Goal: Navigation & Orientation: Find specific page/section

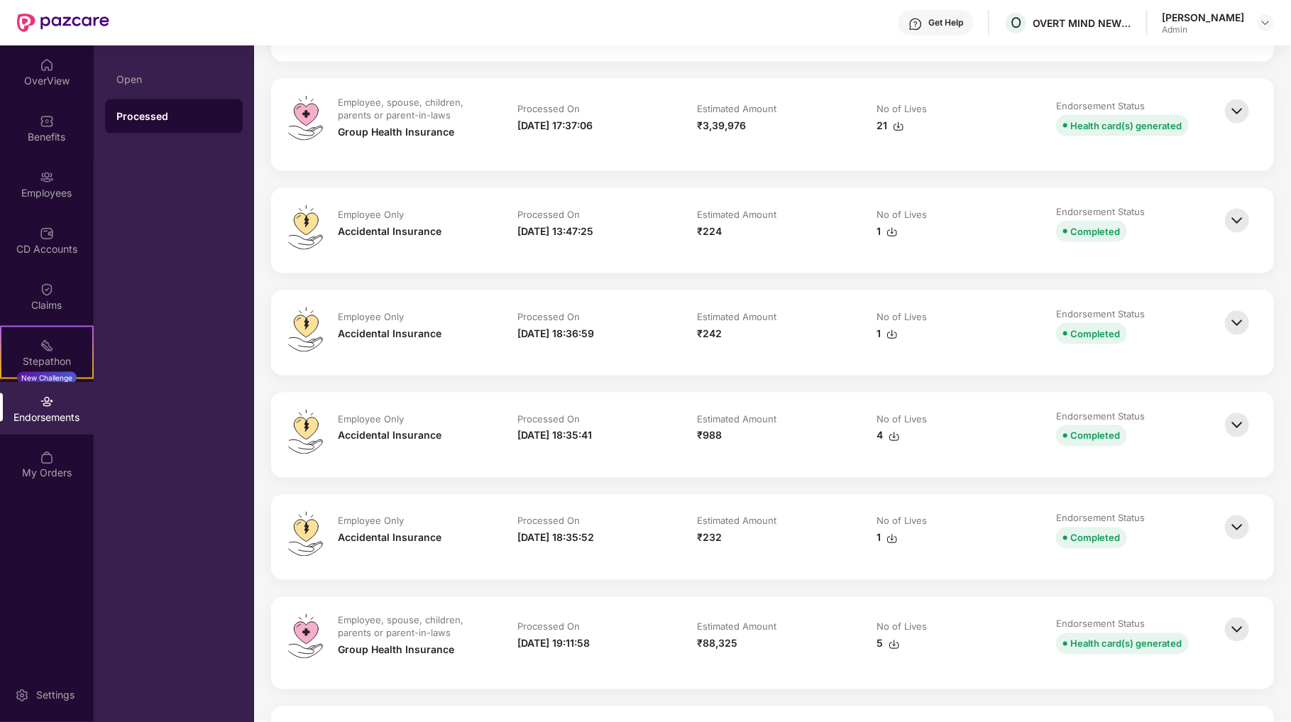
scroll to position [1135, 0]
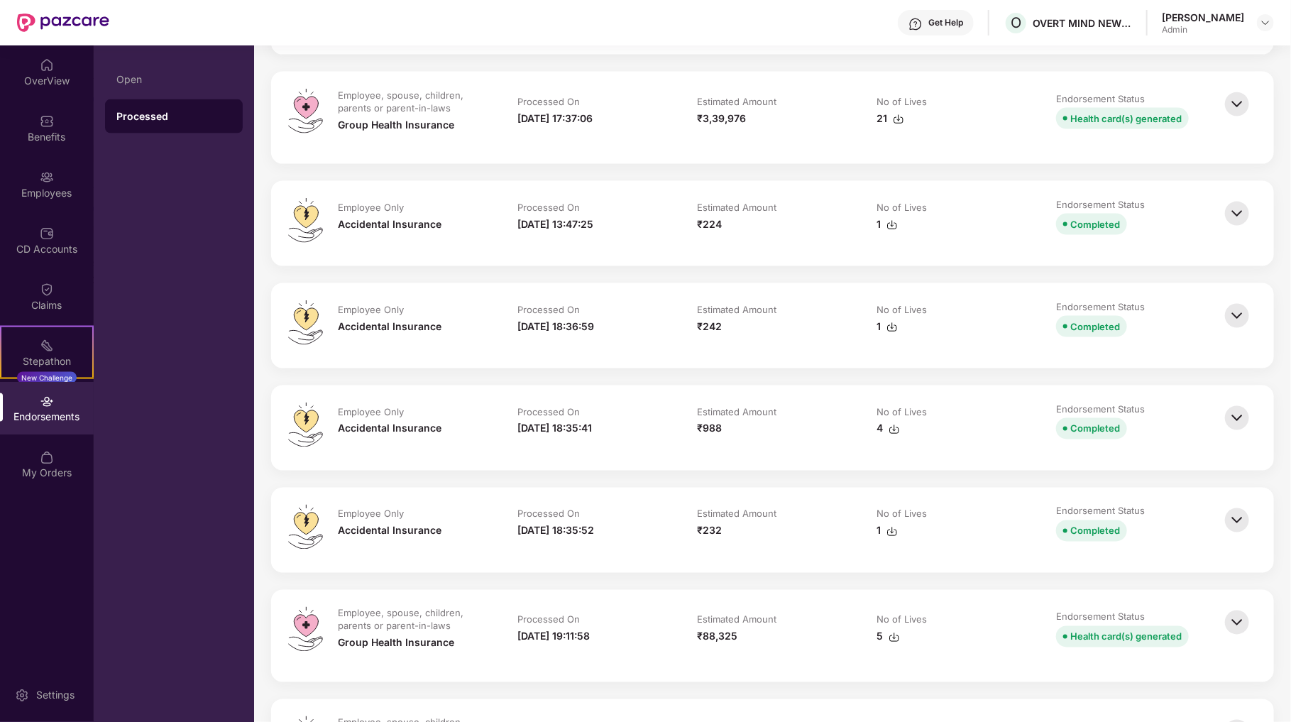
click at [710, 534] on div "₹232" at bounding box center [709, 531] width 25 height 16
click at [1236, 514] on img at bounding box center [1236, 520] width 31 height 31
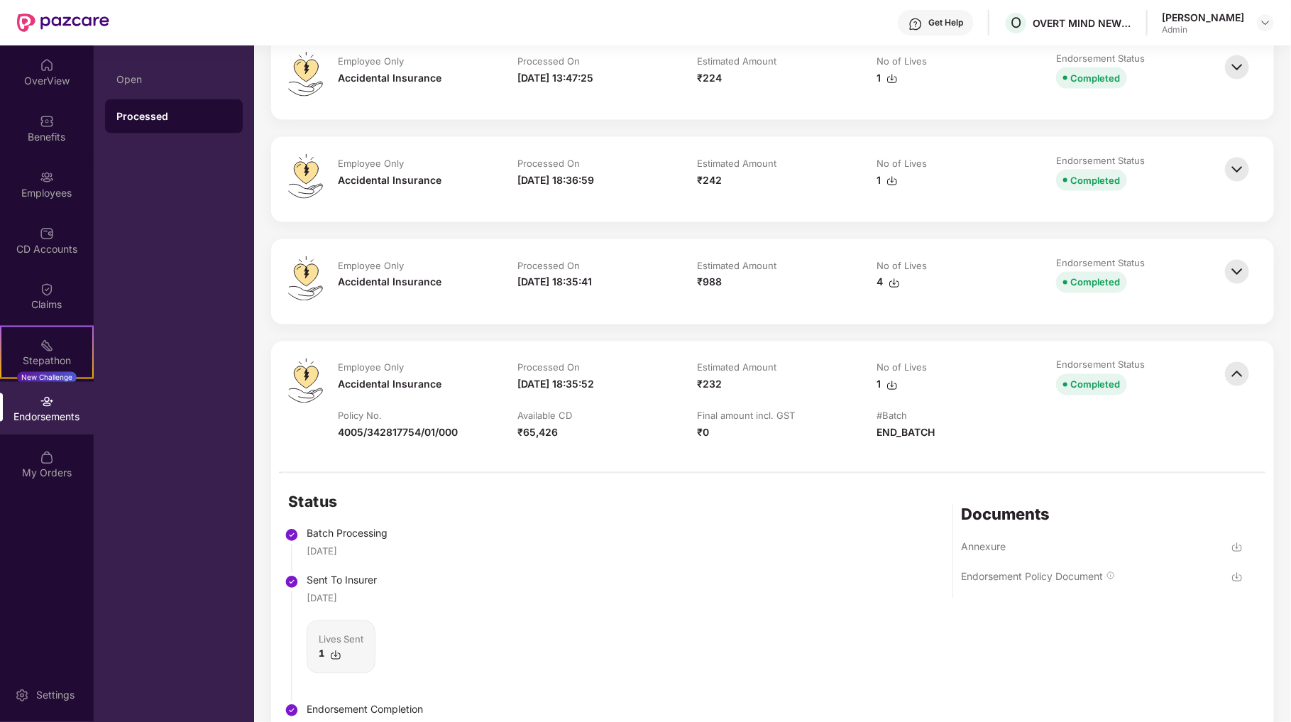
scroll to position [994, 0]
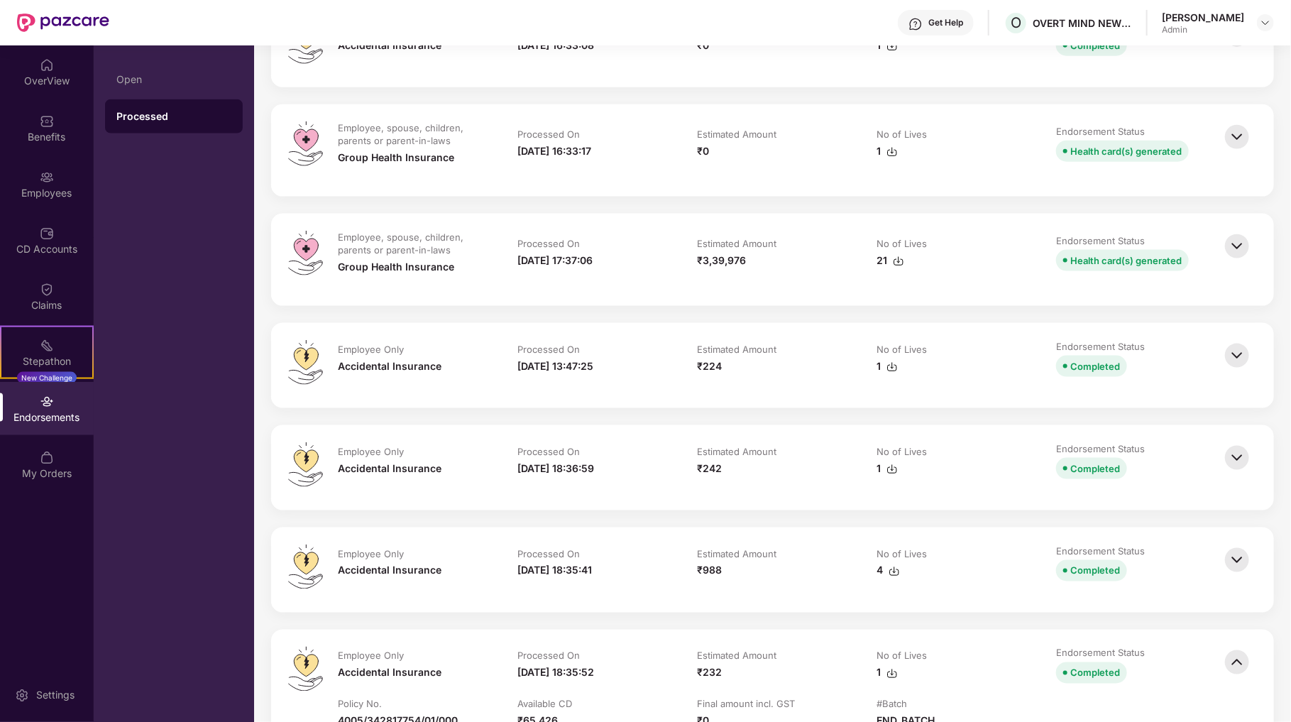
click at [1240, 243] on img at bounding box center [1236, 246] width 31 height 31
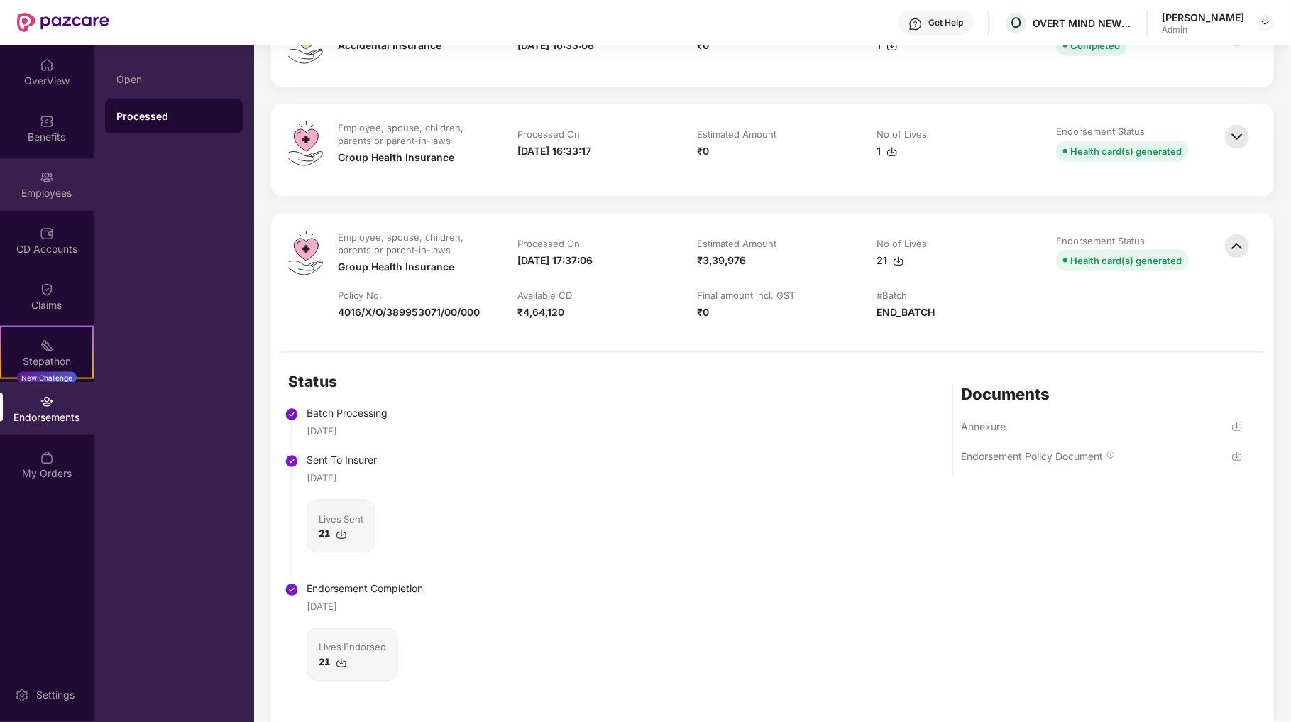
click at [53, 193] on div "Employees" at bounding box center [47, 193] width 94 height 14
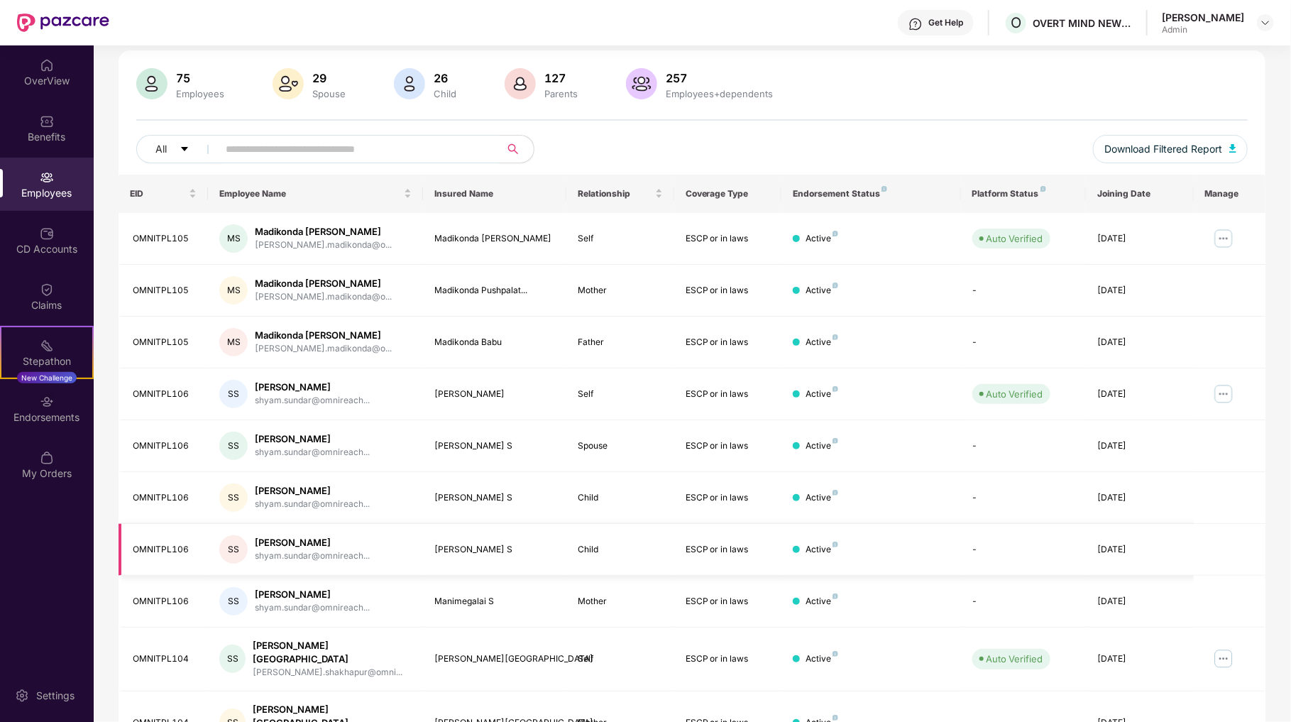
scroll to position [146, 0]
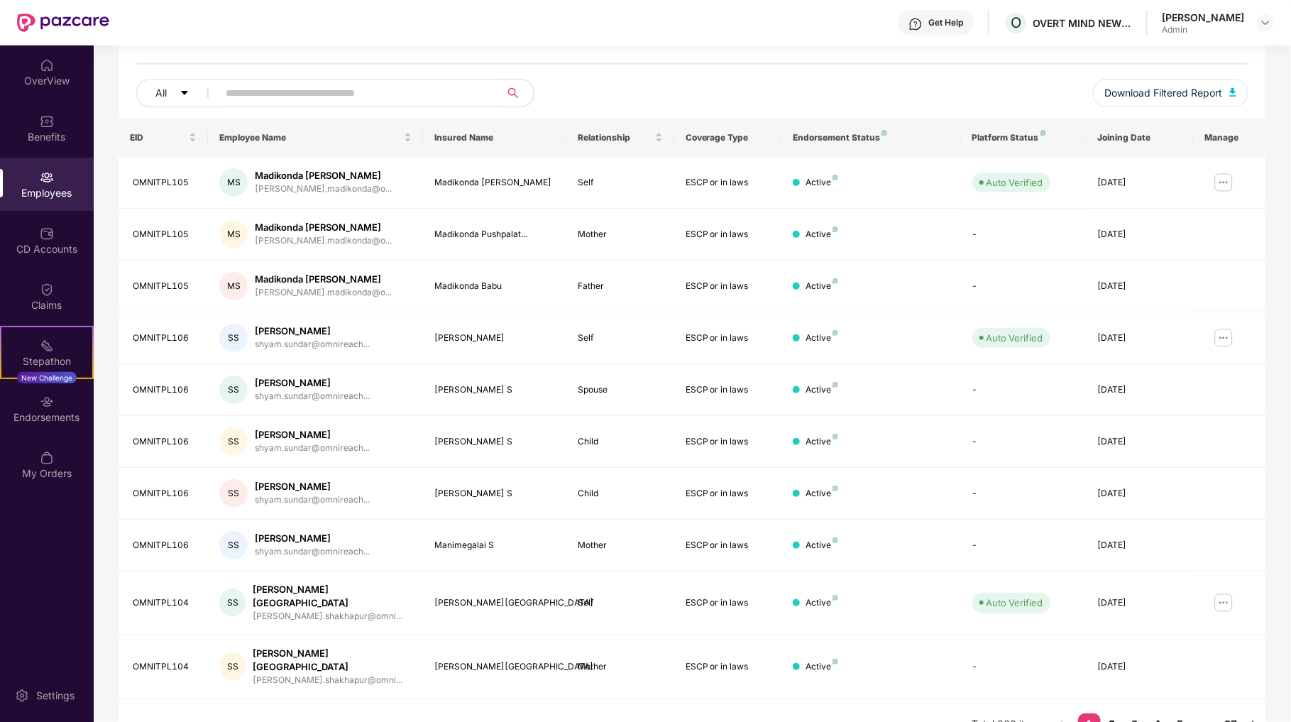
click at [1113, 713] on link "2" at bounding box center [1112, 723] width 23 height 21
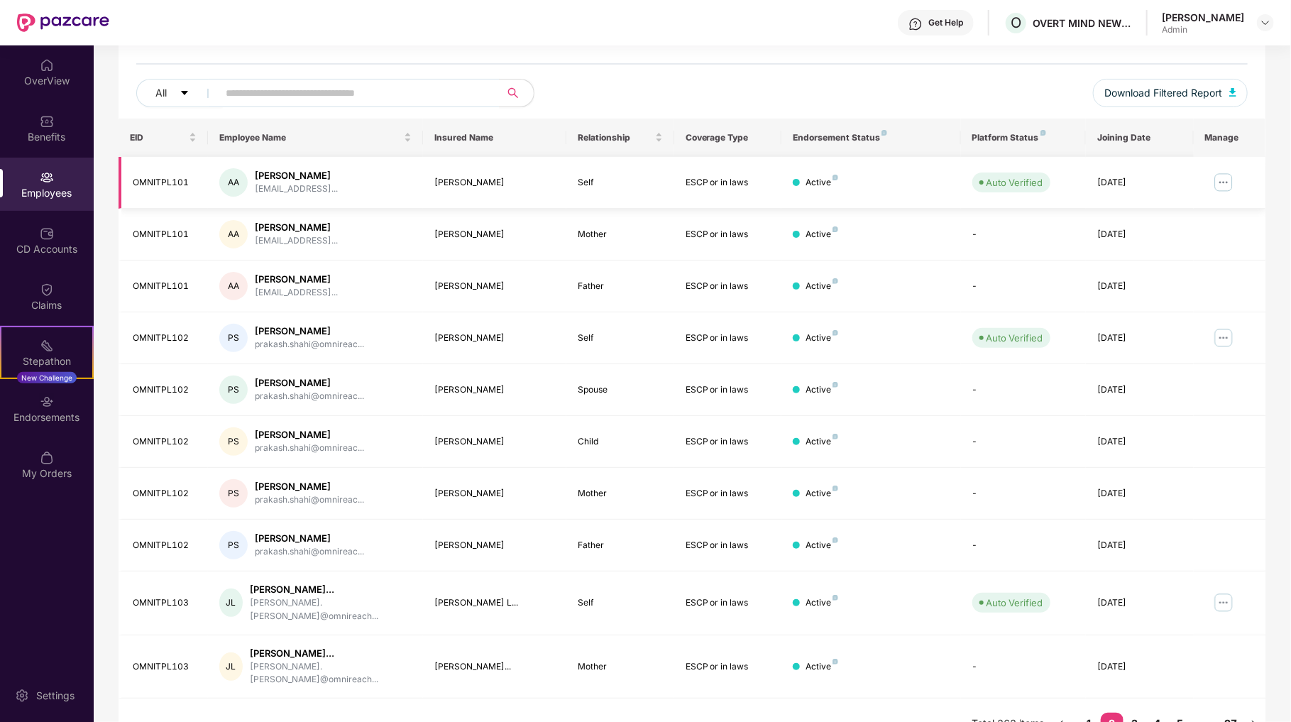
scroll to position [0, 0]
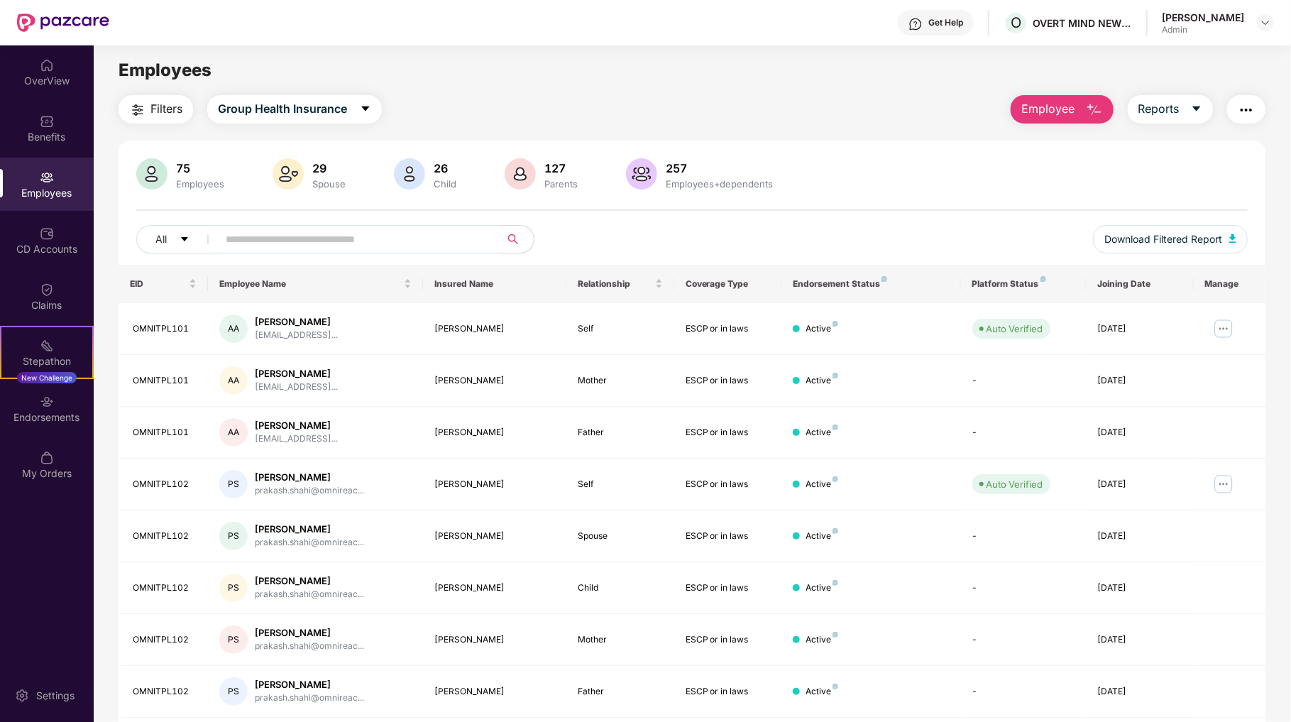
click at [299, 241] on input "text" at bounding box center [353, 239] width 255 height 21
type input "*********"
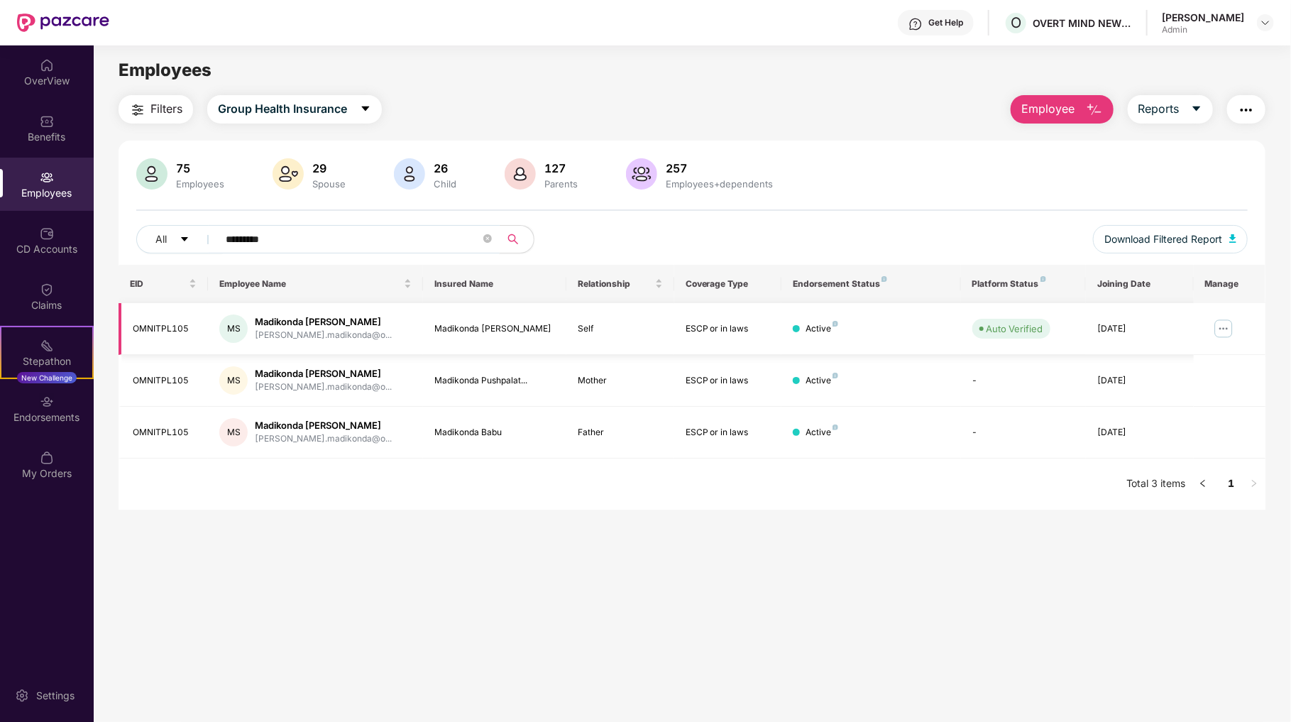
click at [1225, 331] on img at bounding box center [1223, 328] width 23 height 23
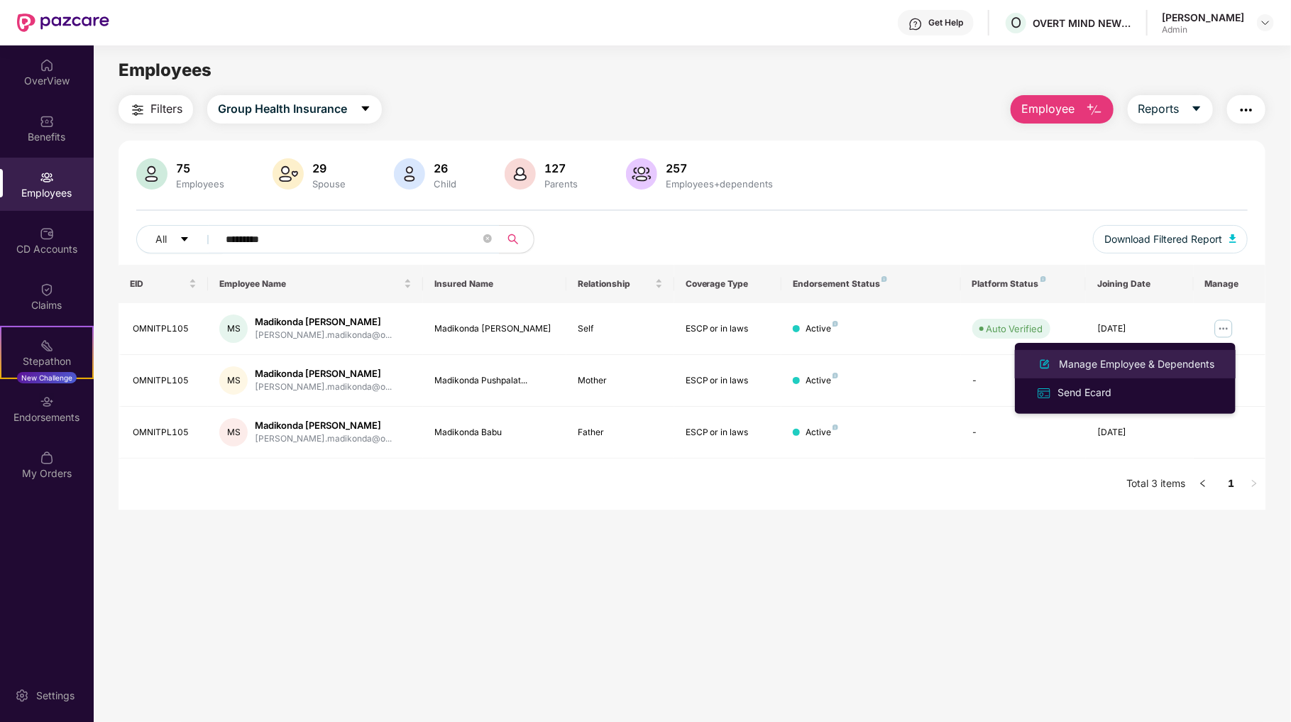
click at [1144, 361] on div "Manage Employee & Dependents" at bounding box center [1136, 364] width 161 height 16
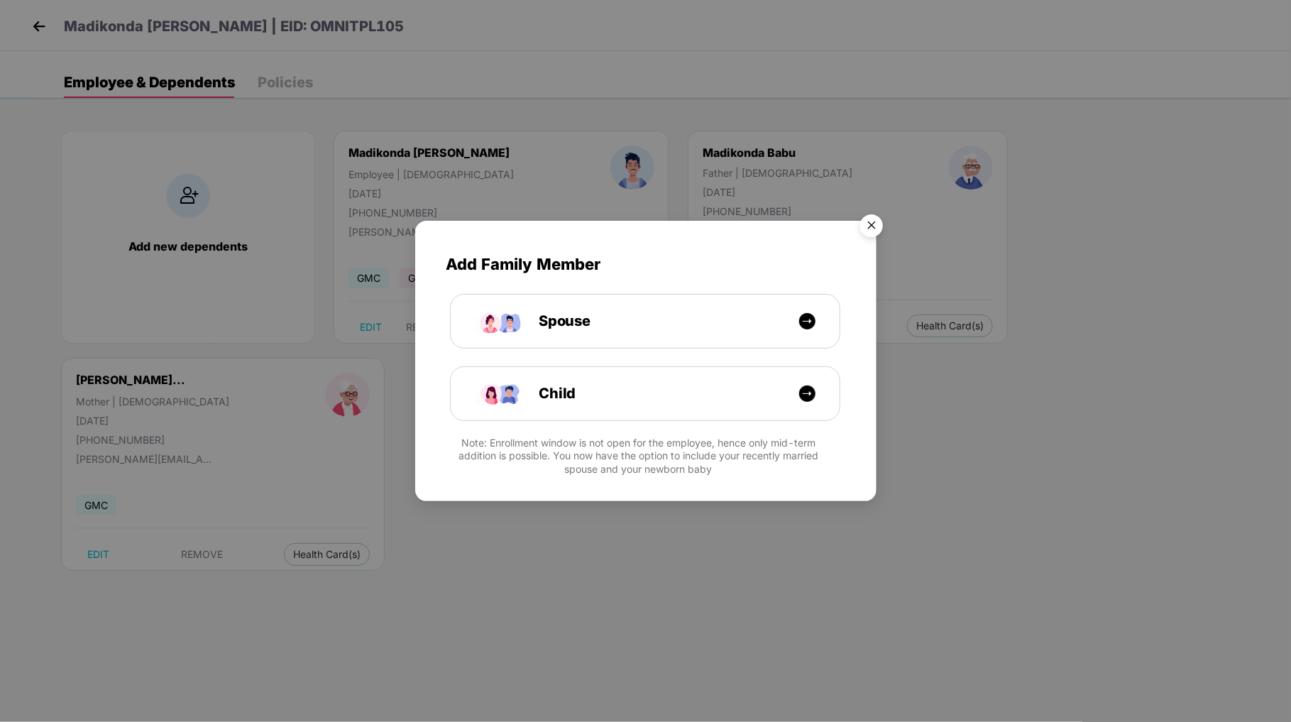
click at [870, 230] on img "Close" at bounding box center [872, 228] width 40 height 40
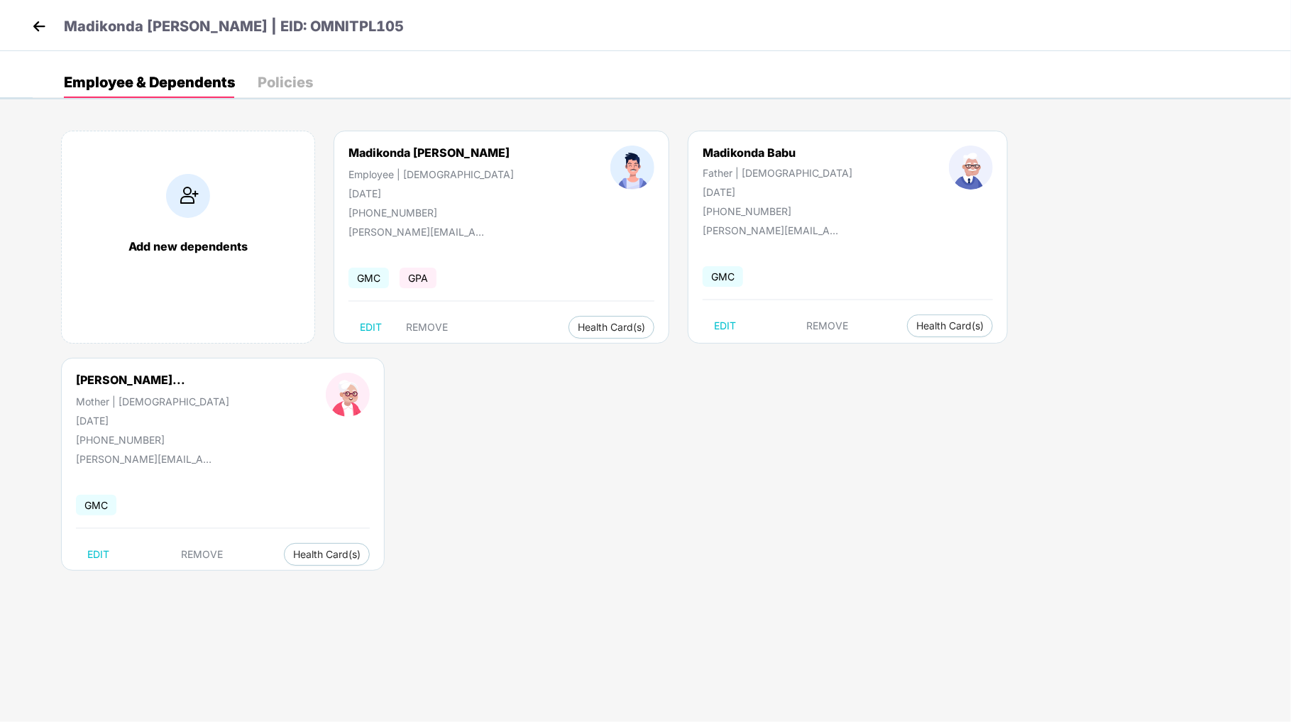
click at [32, 27] on img at bounding box center [38, 26] width 21 height 21
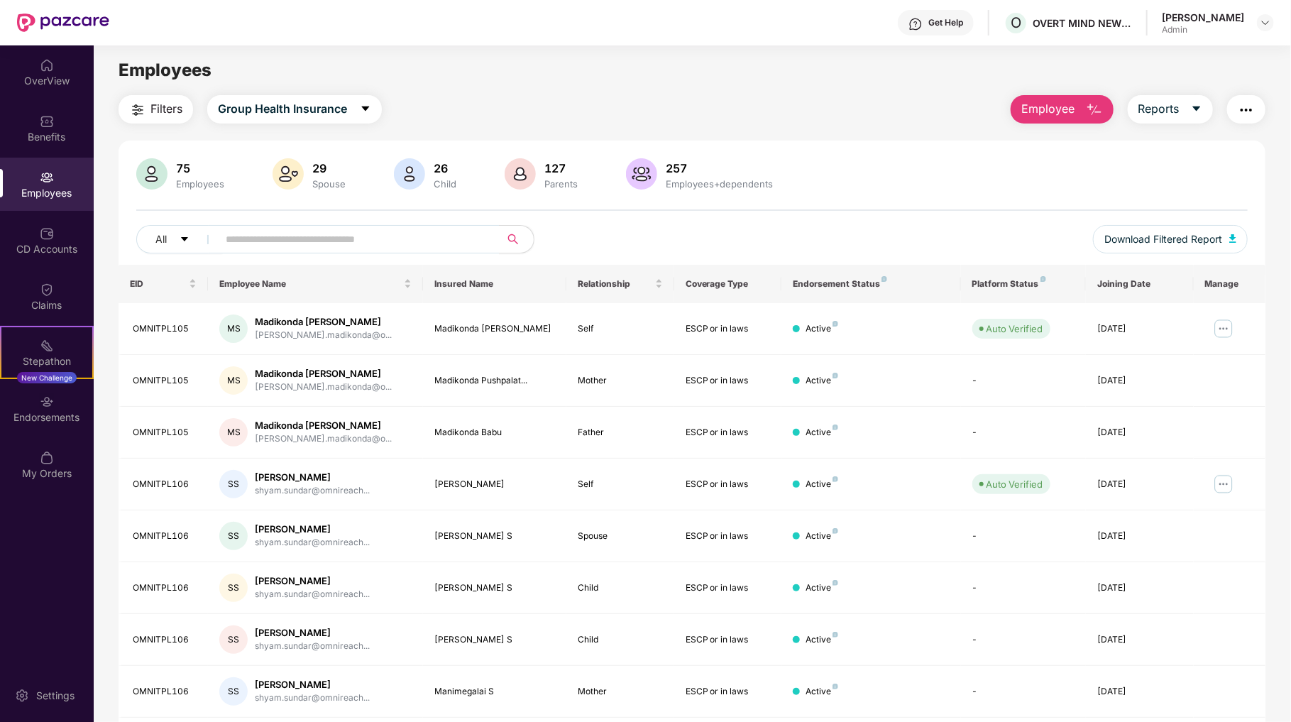
click at [443, 181] on div "Child" at bounding box center [445, 183] width 28 height 11
click at [433, 175] on div "26" at bounding box center [445, 168] width 28 height 14
click at [368, 113] on icon "caret-down" at bounding box center [365, 108] width 11 height 11
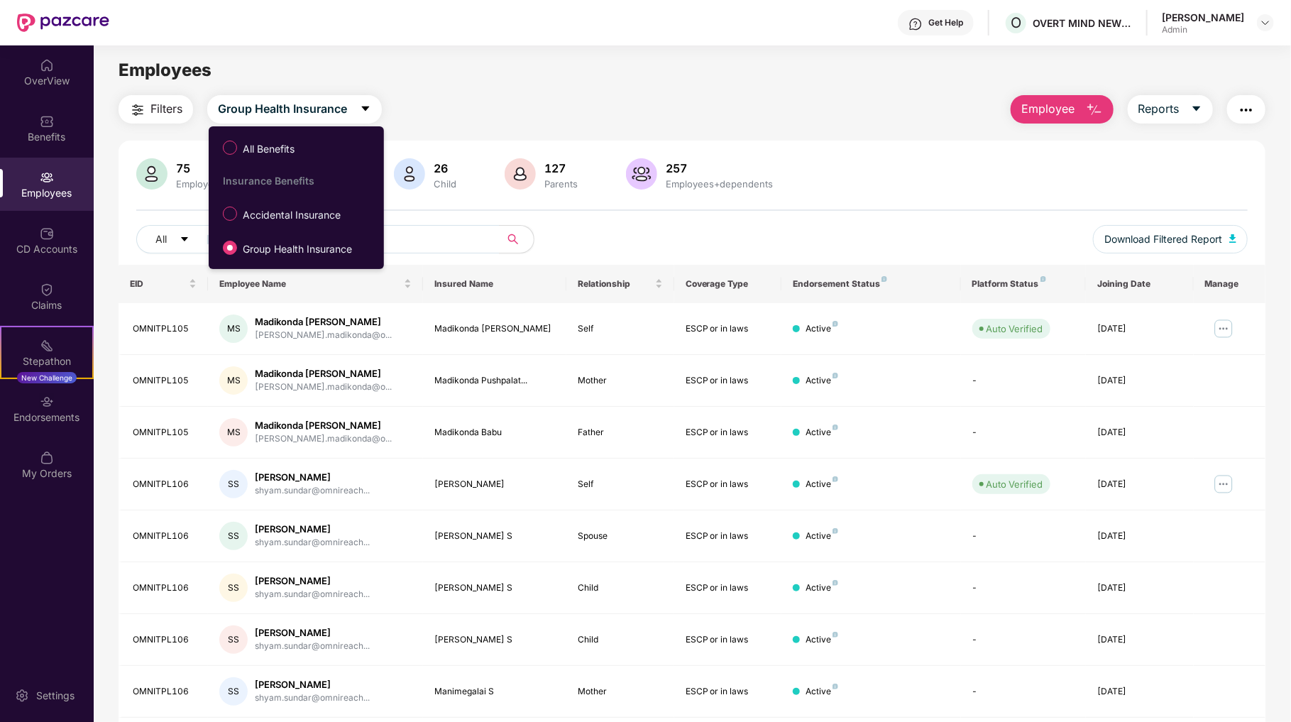
click at [445, 104] on div "Filters Group Health Insurance Employee Reports" at bounding box center [692, 109] width 1147 height 28
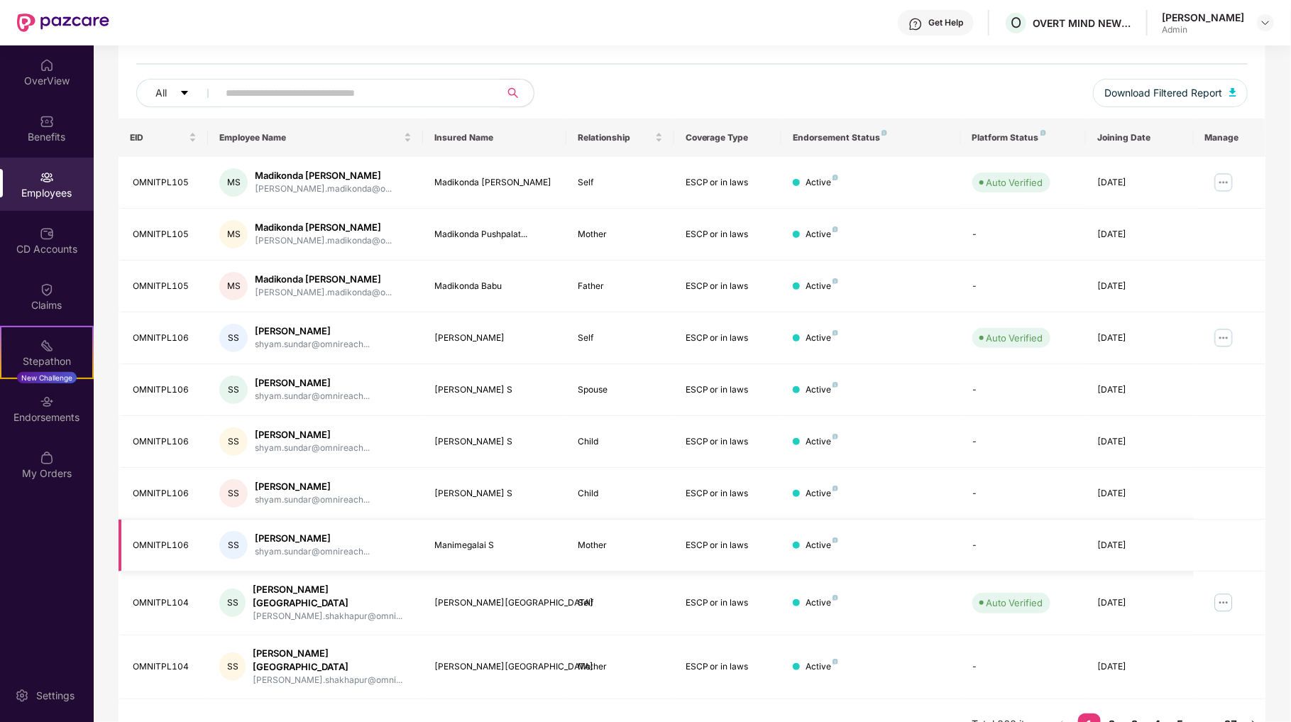
scroll to position [146, 0]
click at [1108, 713] on link "2" at bounding box center [1112, 723] width 23 height 21
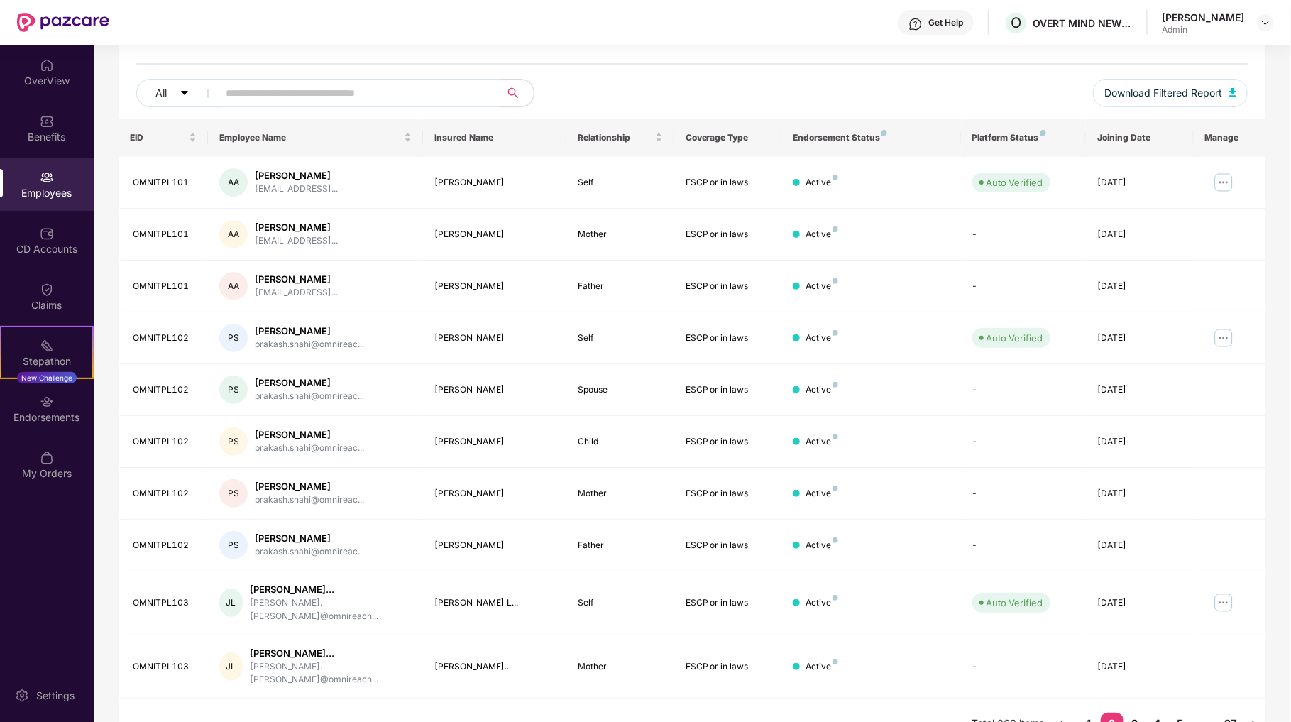
click at [1134, 712] on link "3" at bounding box center [1134, 722] width 23 height 21
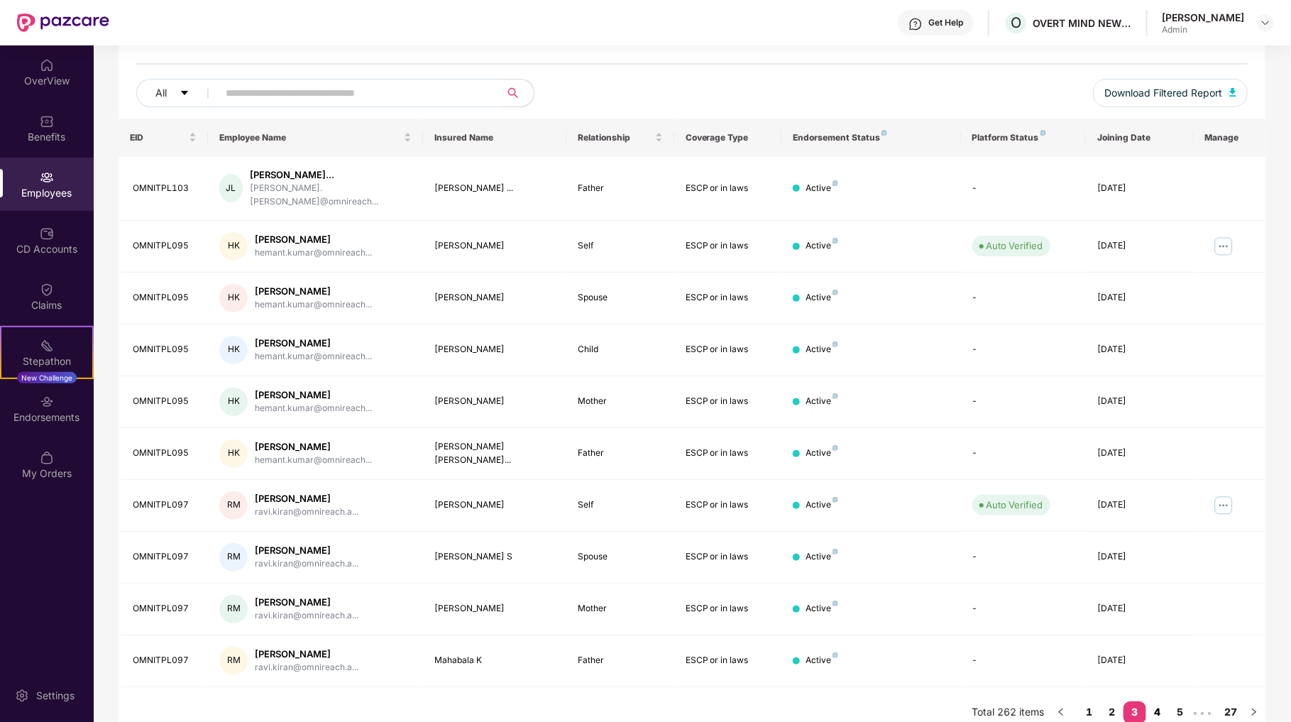
click at [1163, 701] on link "4" at bounding box center [1157, 711] width 23 height 21
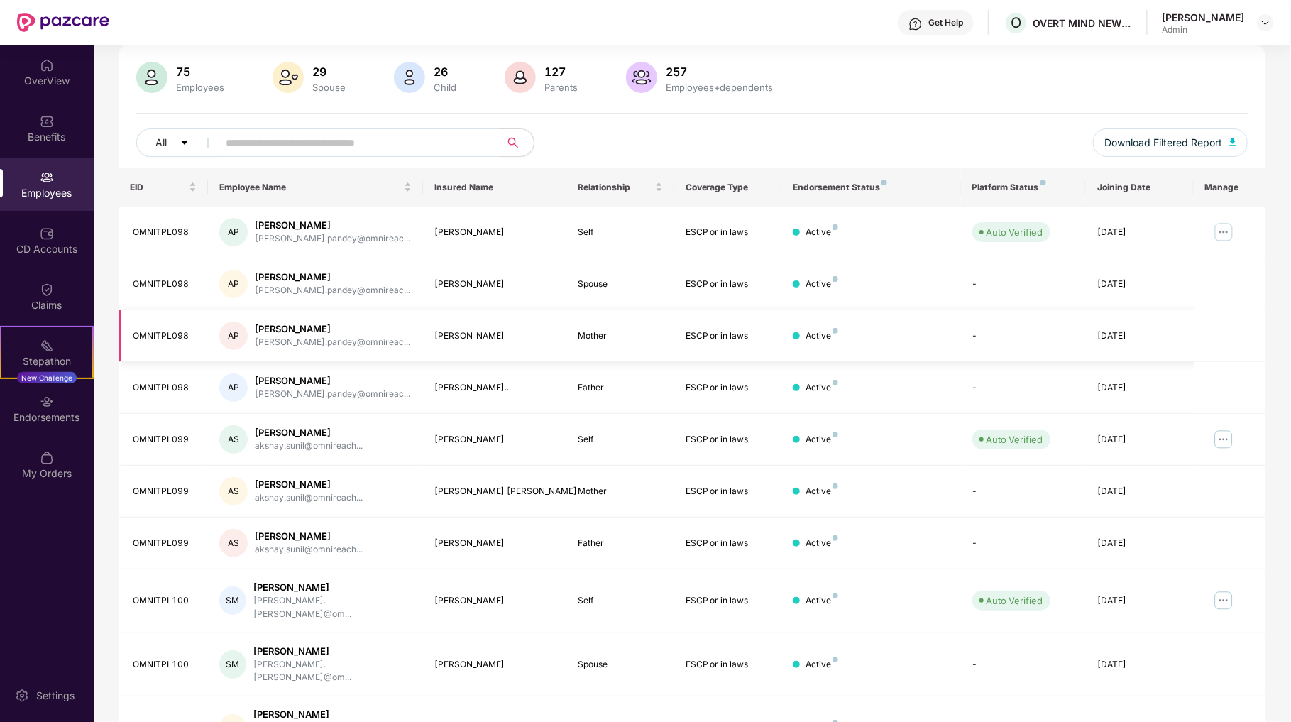
scroll to position [0, 0]
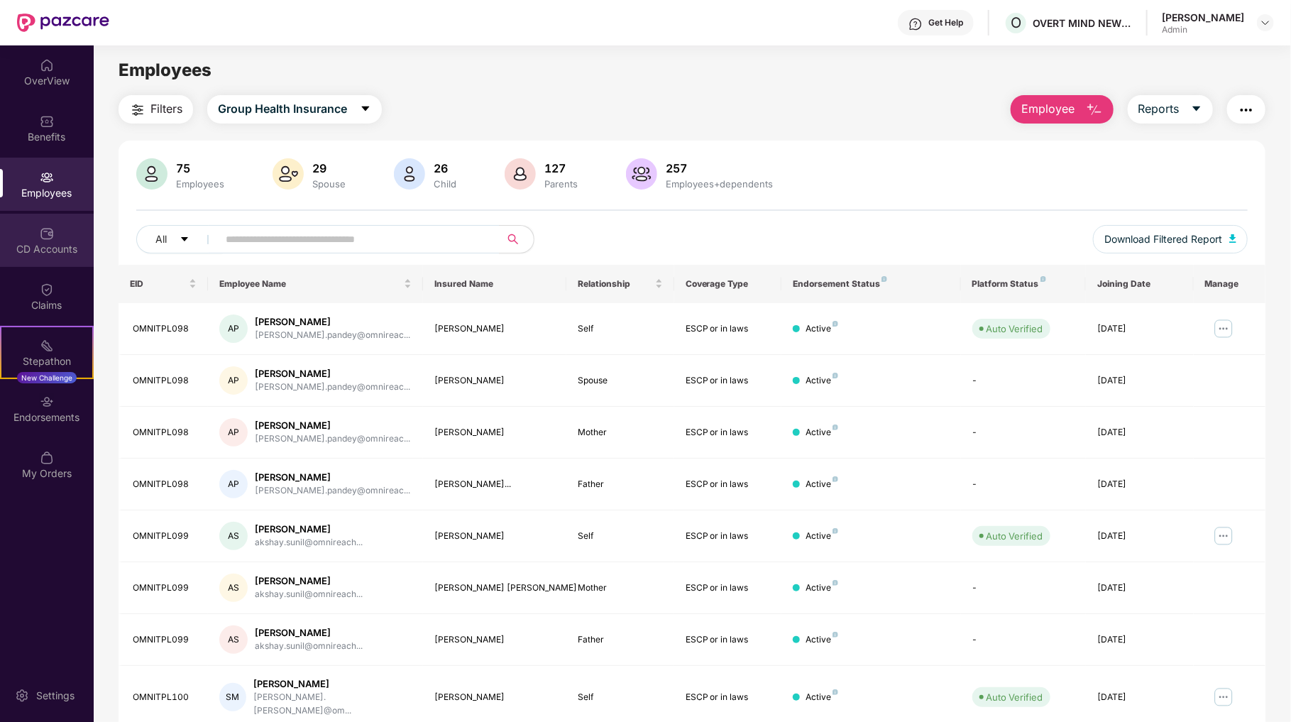
click at [50, 244] on div "CD Accounts" at bounding box center [47, 249] width 94 height 14
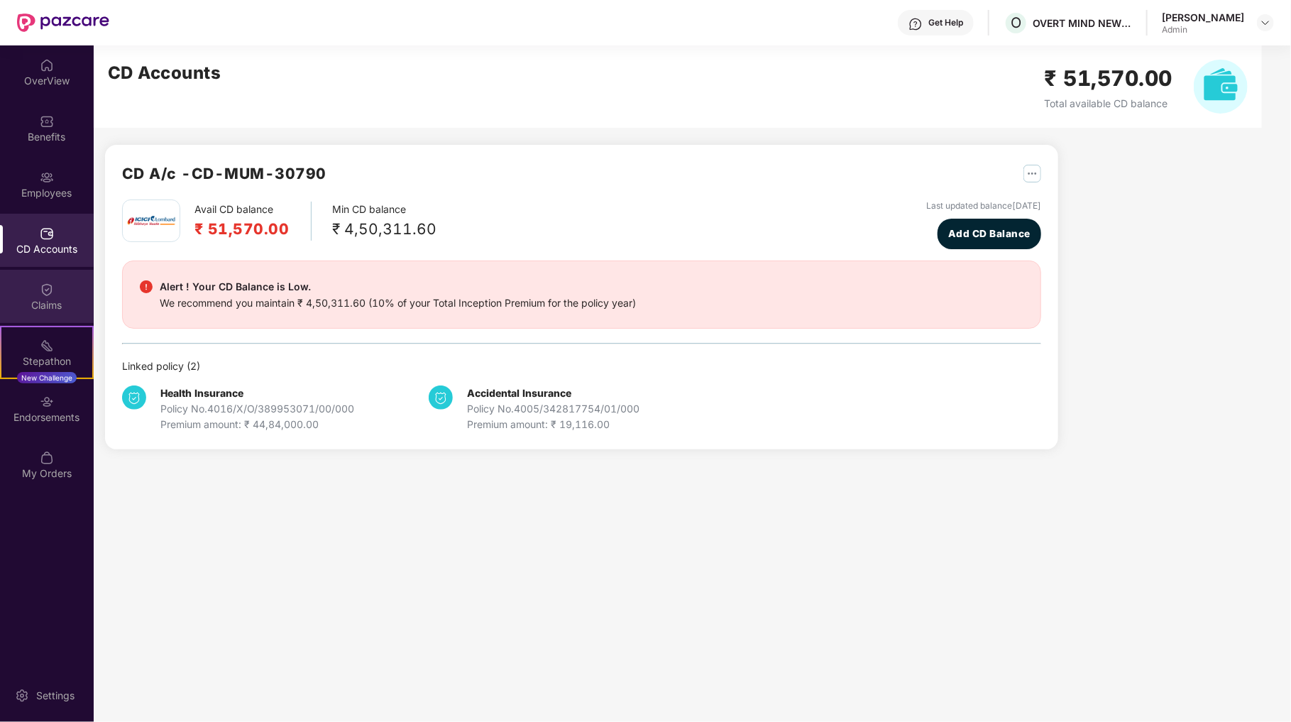
click at [44, 278] on div "Claims" at bounding box center [47, 296] width 94 height 53
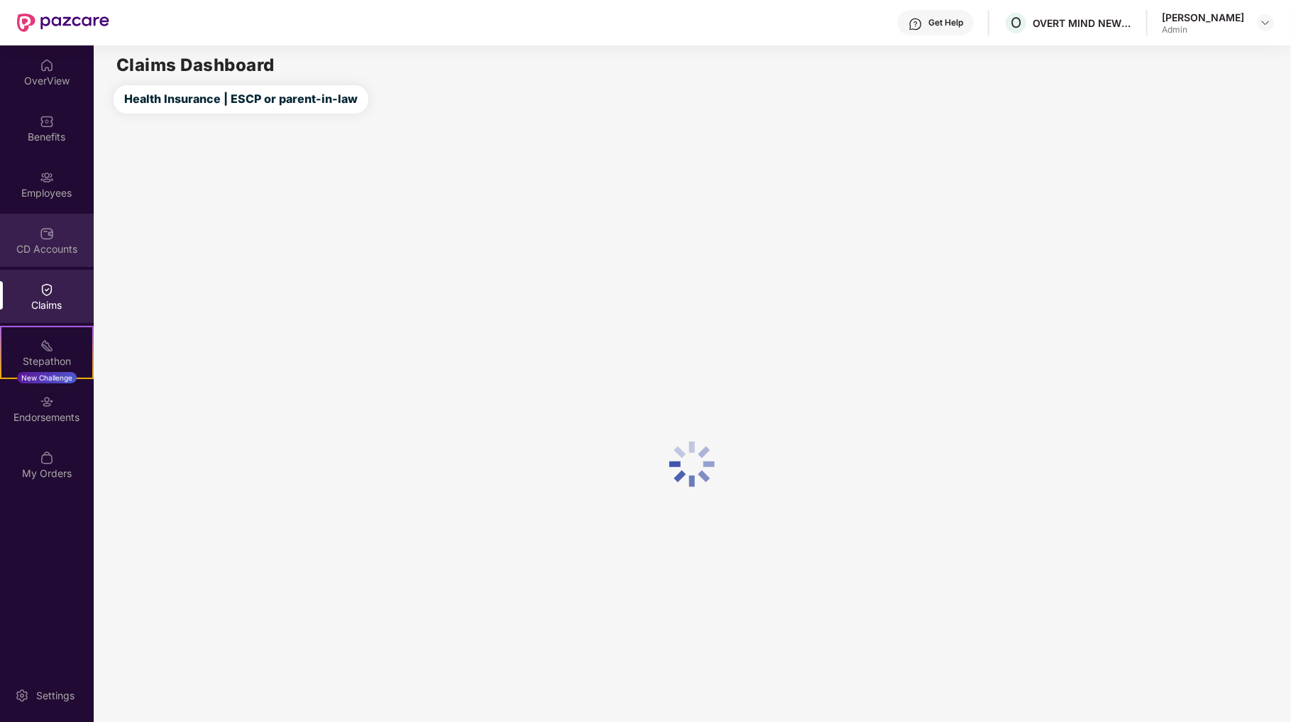
click at [49, 229] on img at bounding box center [47, 233] width 14 height 14
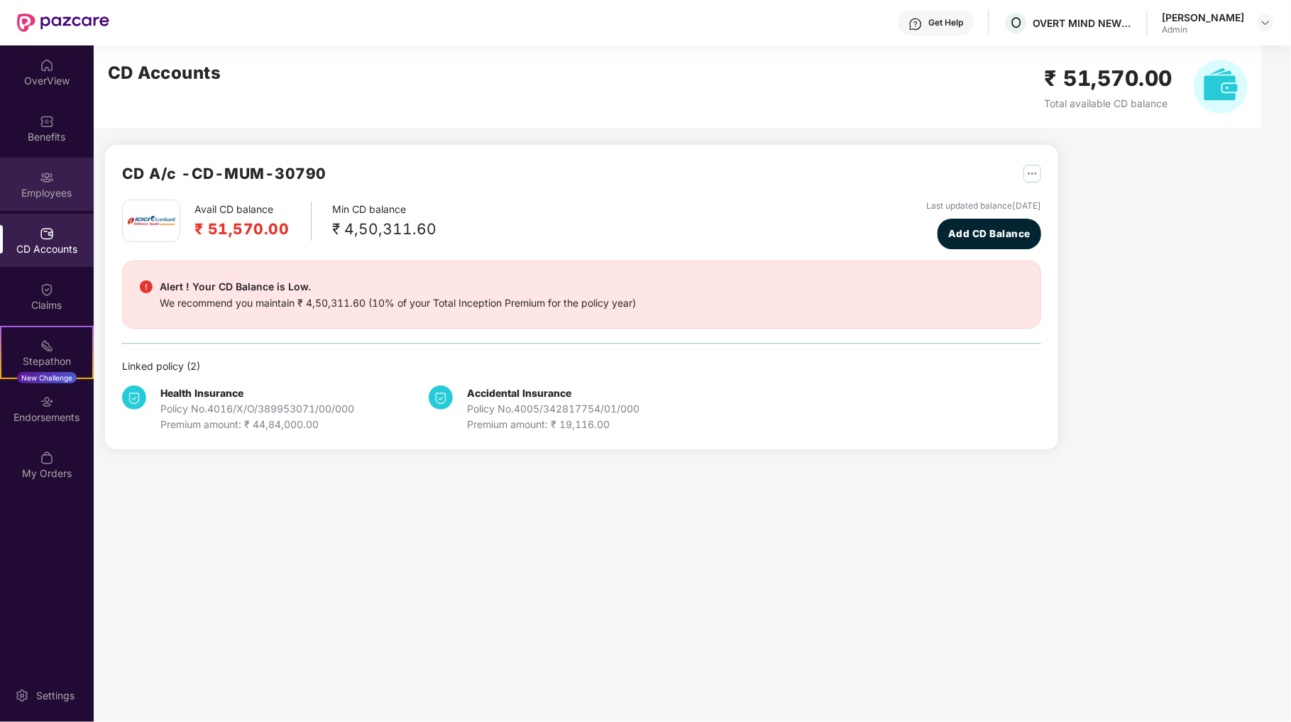
click at [53, 202] on div "Employees" at bounding box center [47, 184] width 94 height 53
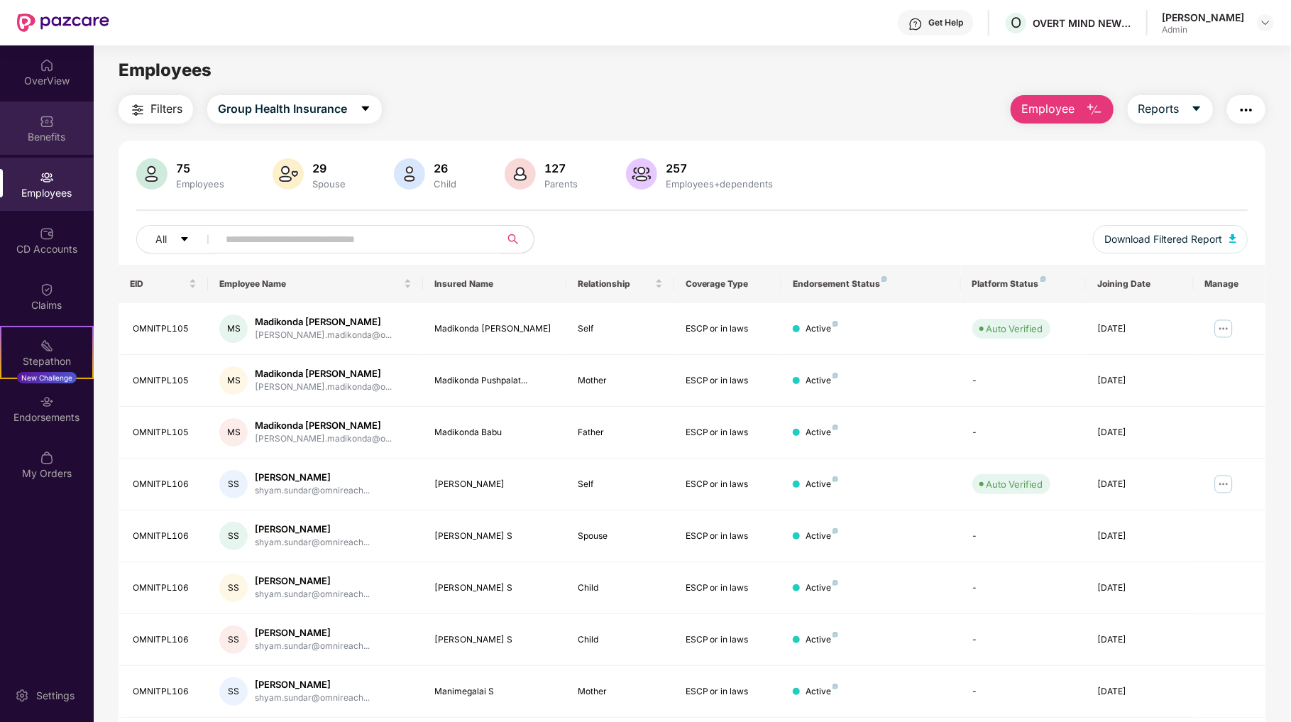
click at [46, 133] on div "Benefits" at bounding box center [47, 137] width 94 height 14
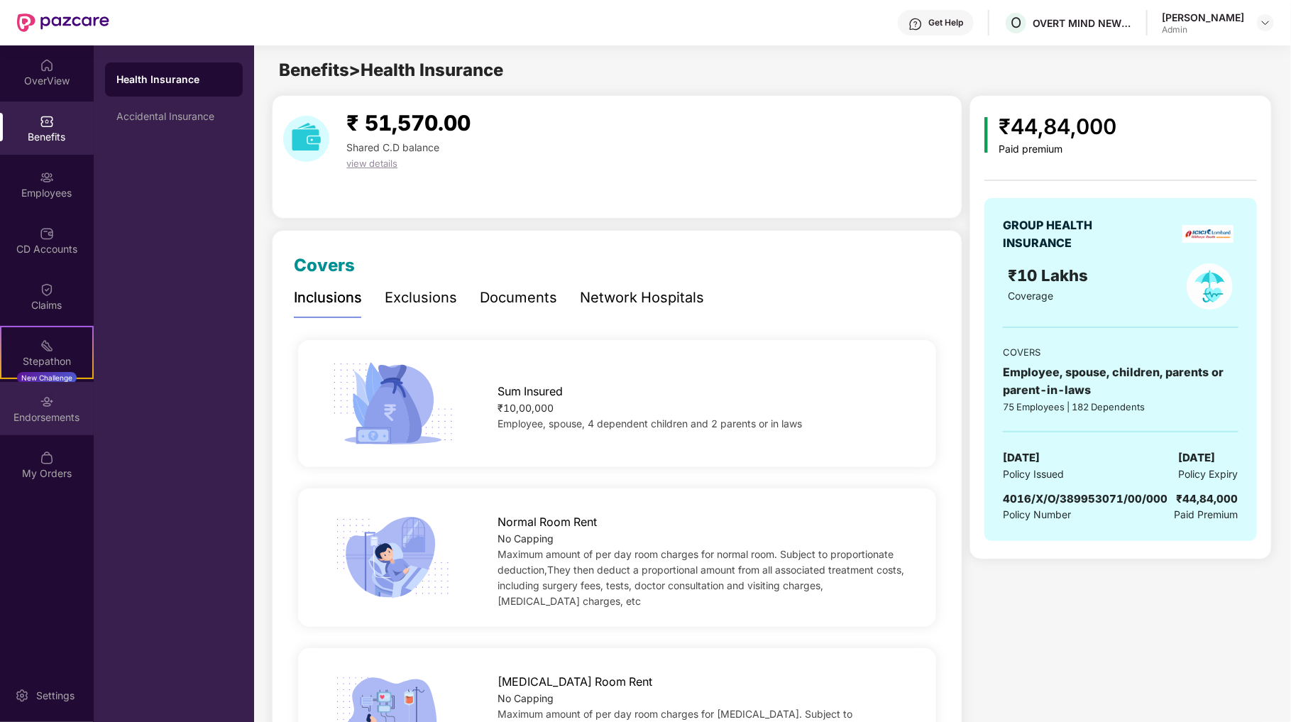
click at [46, 409] on div "Endorsements" at bounding box center [47, 408] width 94 height 53
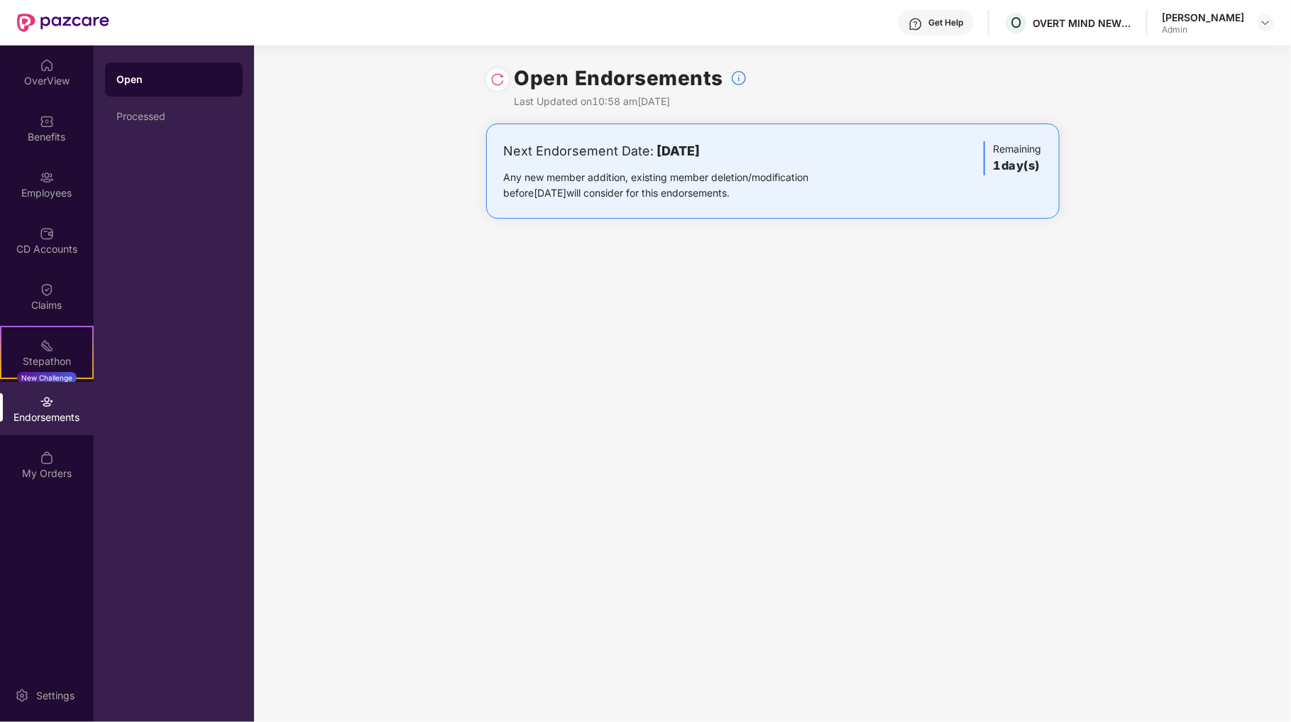
click at [46, 417] on div "Endorsements" at bounding box center [47, 417] width 94 height 14
click at [48, 177] on img at bounding box center [47, 177] width 14 height 14
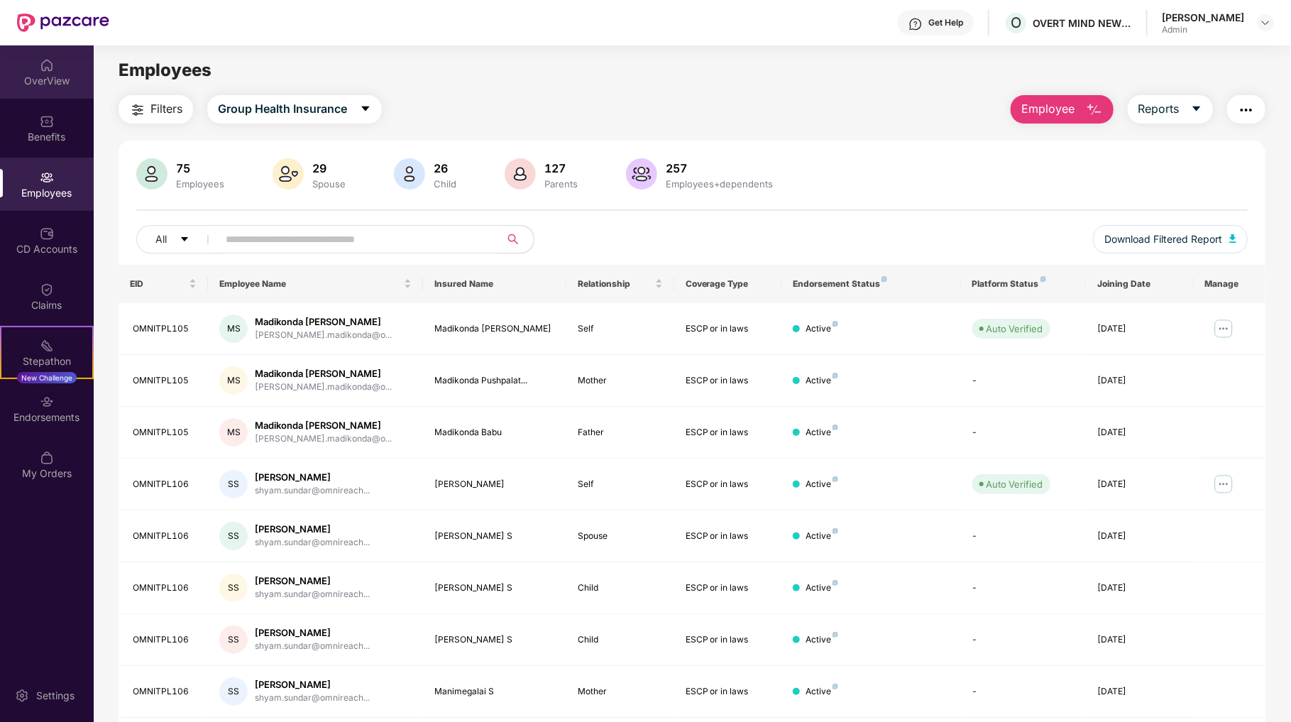
click at [58, 81] on div "OverView" at bounding box center [47, 81] width 94 height 14
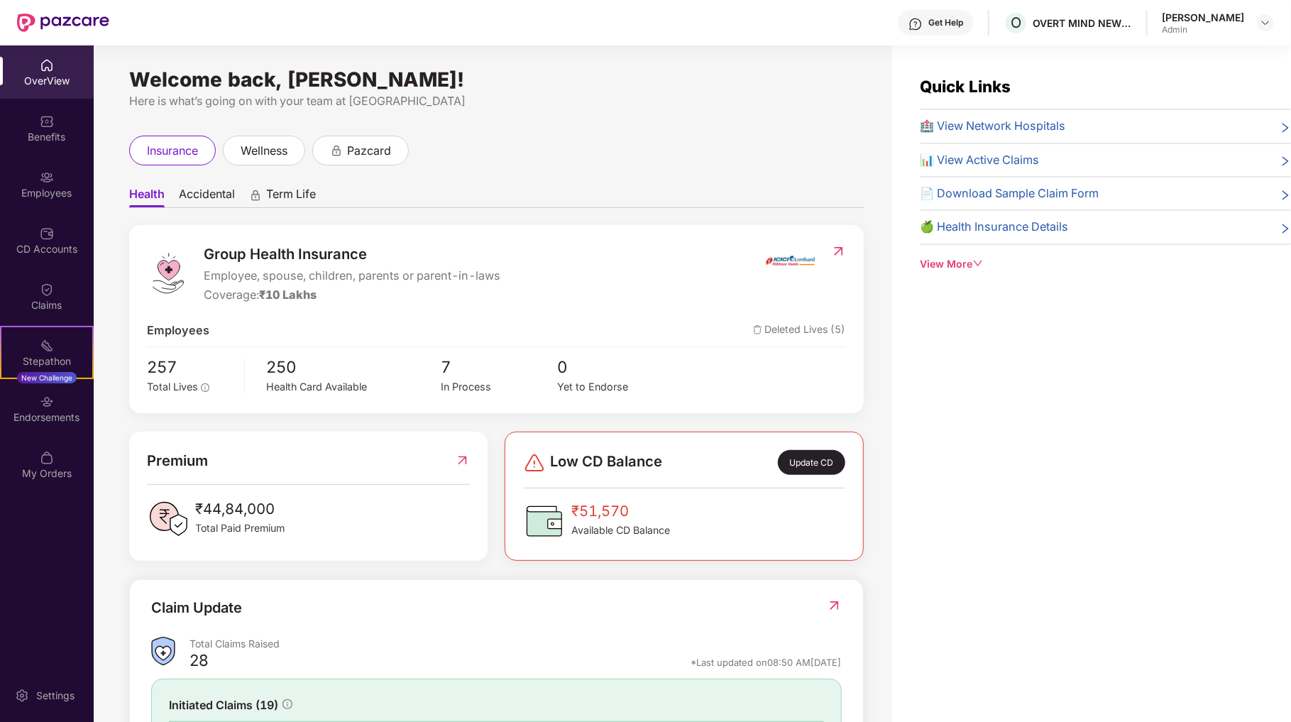
click at [463, 459] on img at bounding box center [462, 460] width 15 height 23
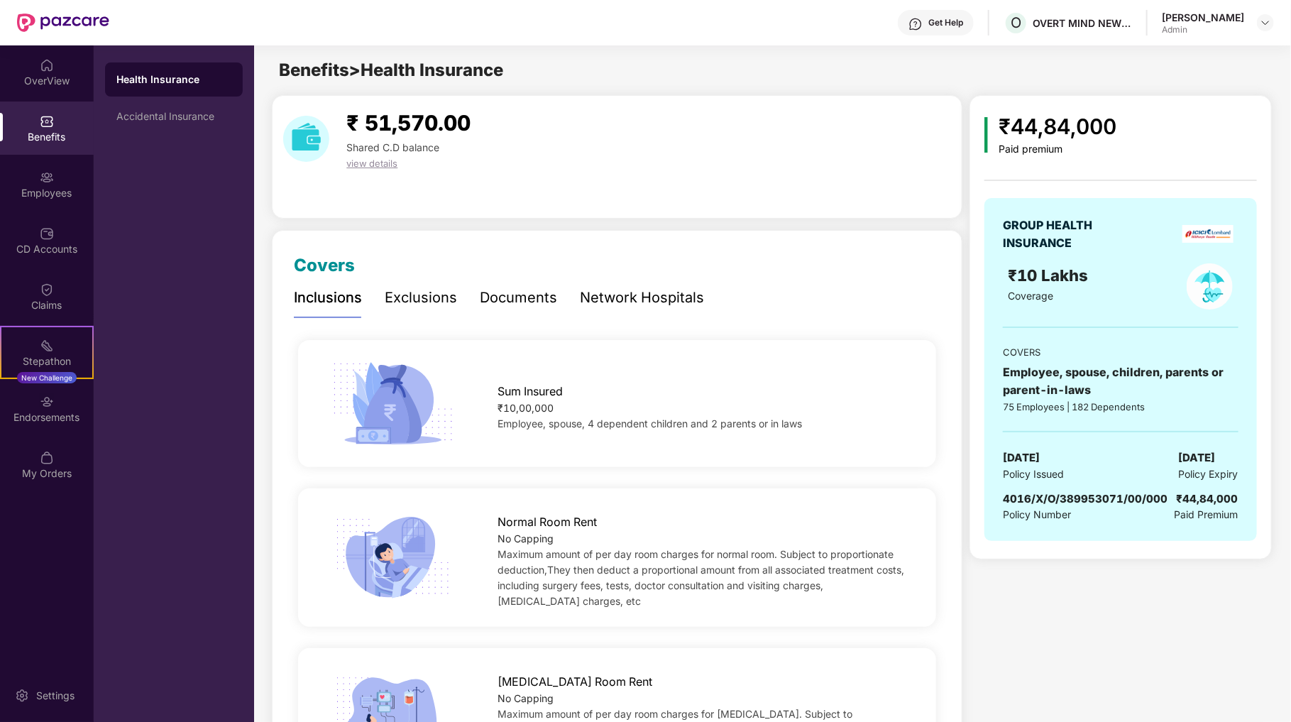
click at [376, 164] on span "view details" at bounding box center [371, 163] width 51 height 11
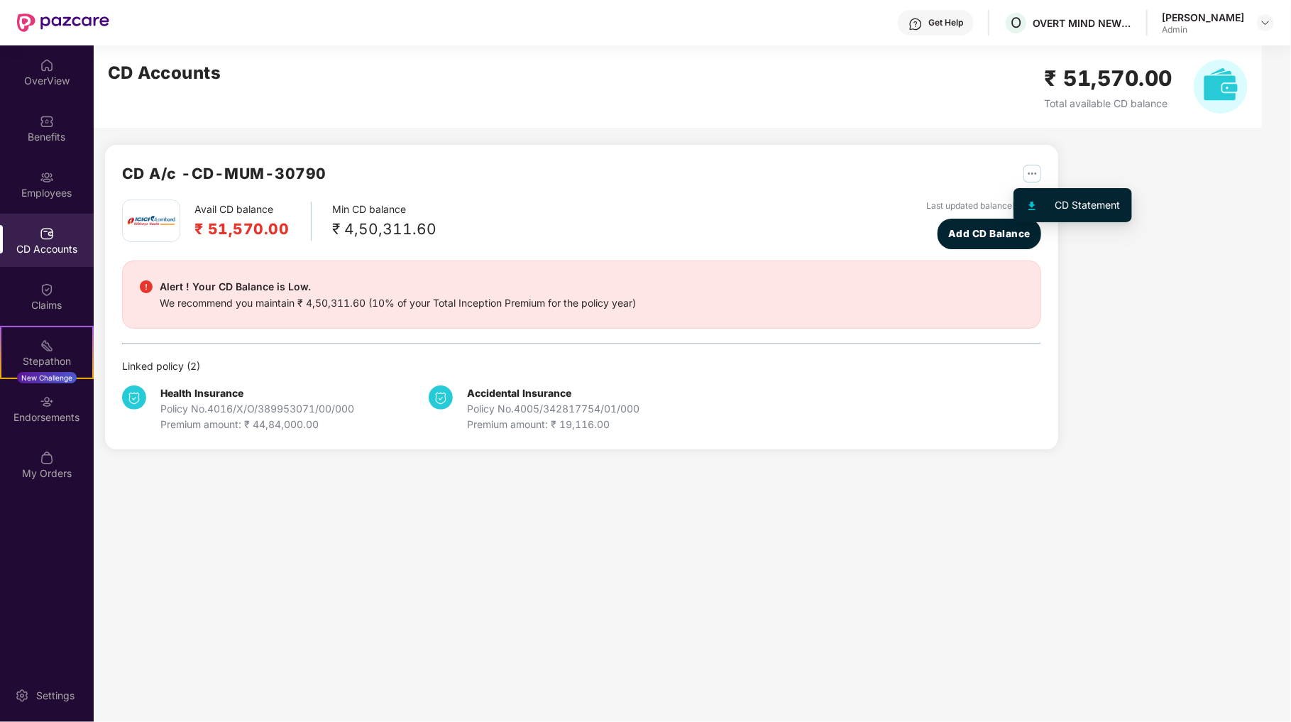
click at [1030, 173] on img "button" at bounding box center [1032, 174] width 18 height 18
click at [1077, 200] on div "CD Statement" at bounding box center [1087, 205] width 65 height 16
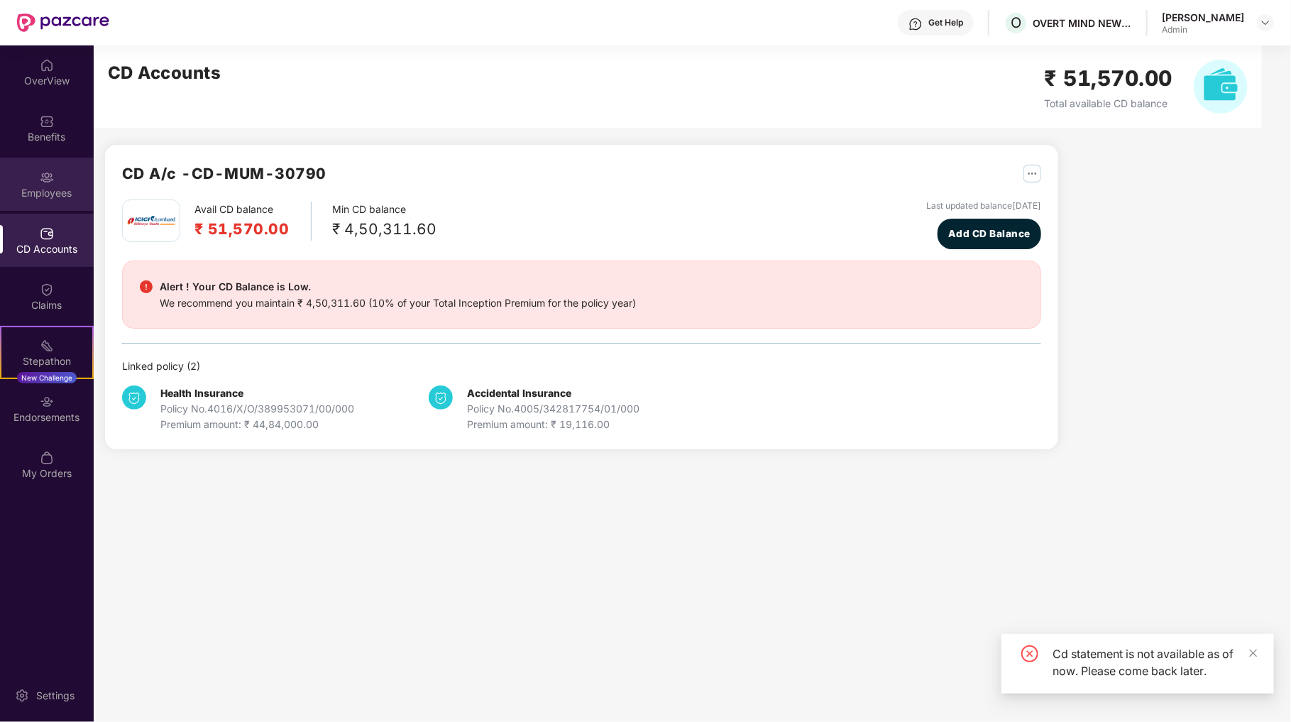
click at [62, 195] on div "Employees" at bounding box center [47, 193] width 94 height 14
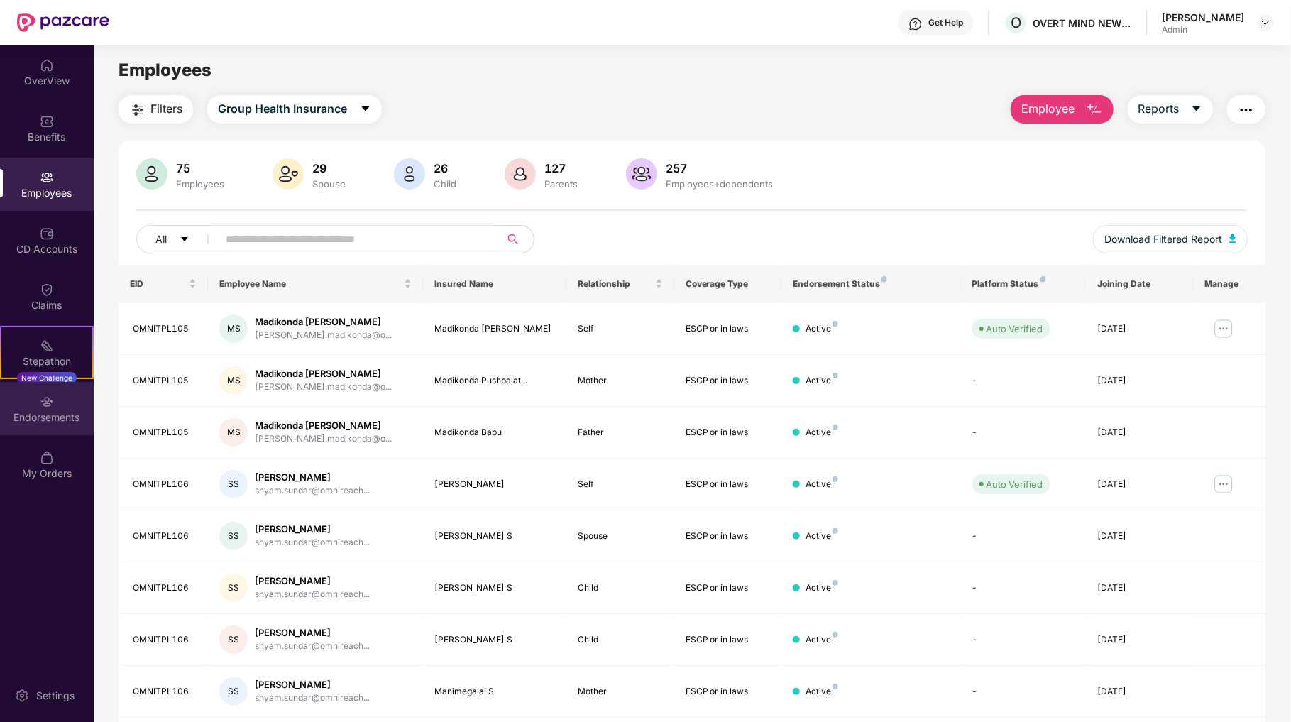
click at [50, 398] on img at bounding box center [47, 402] width 14 height 14
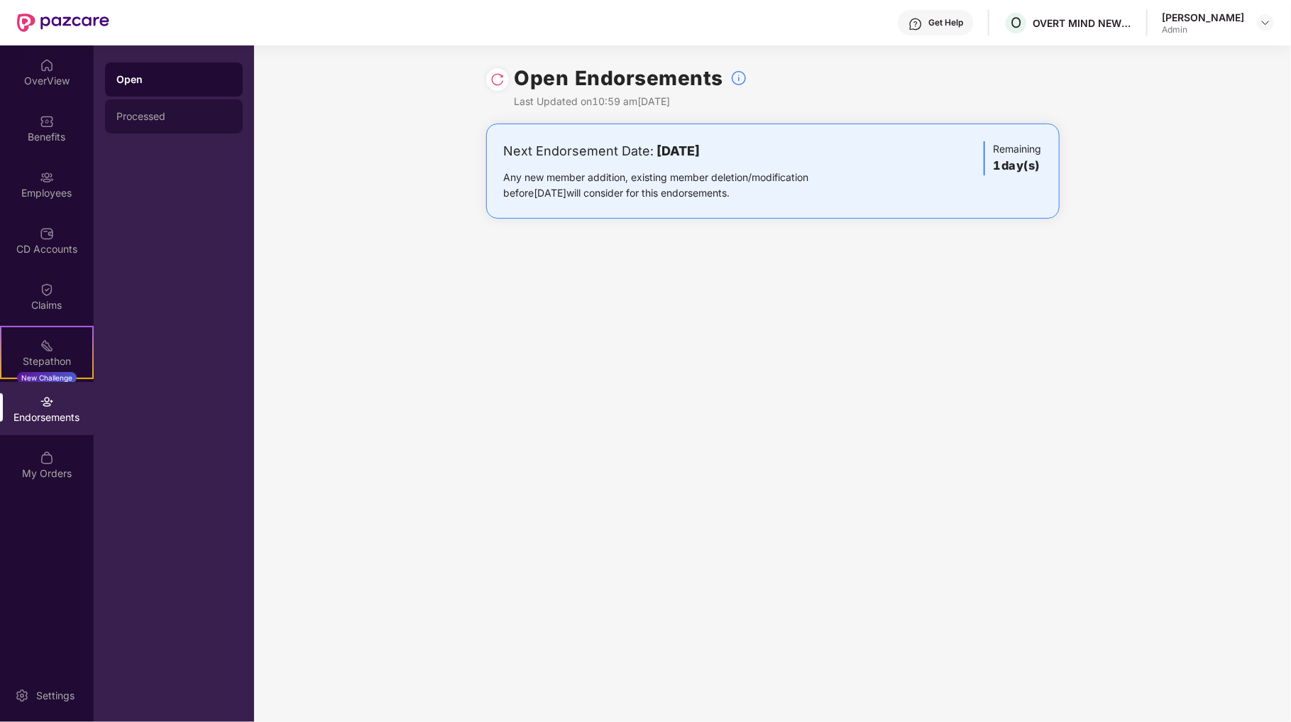
click at [148, 116] on div "Processed" at bounding box center [173, 116] width 115 height 11
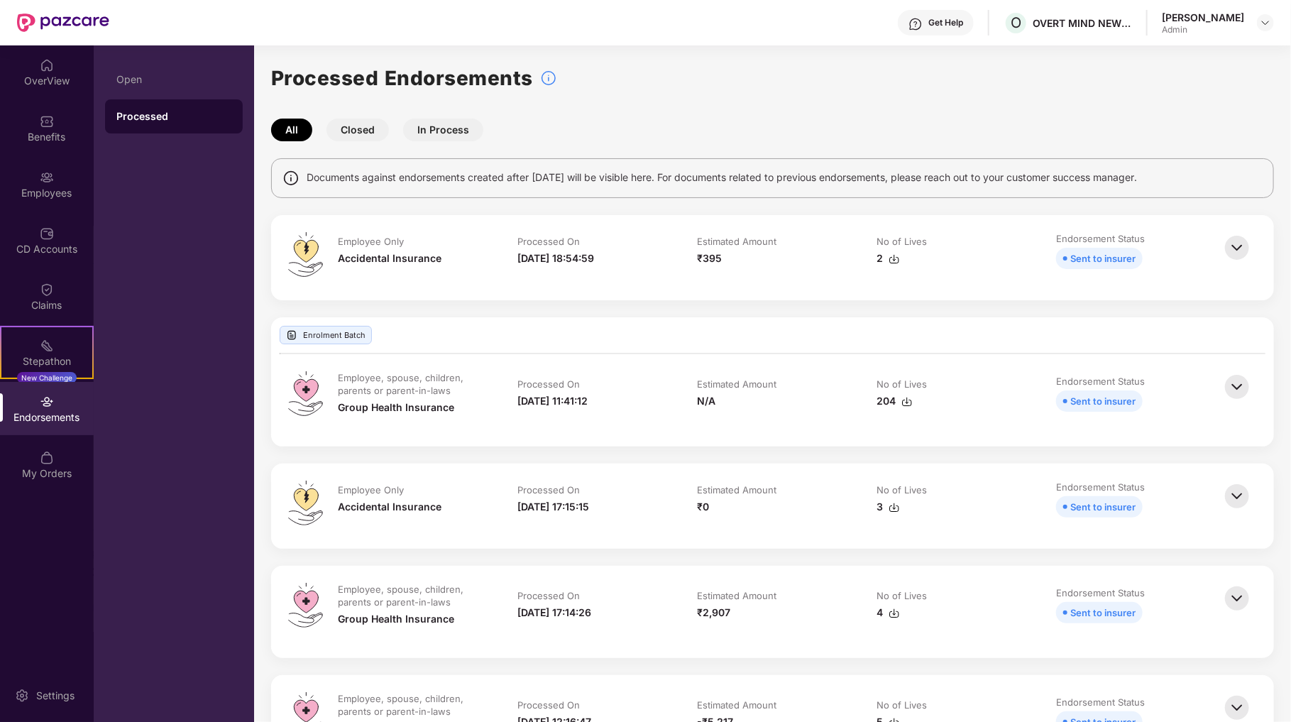
click at [1236, 386] on img at bounding box center [1236, 386] width 31 height 31
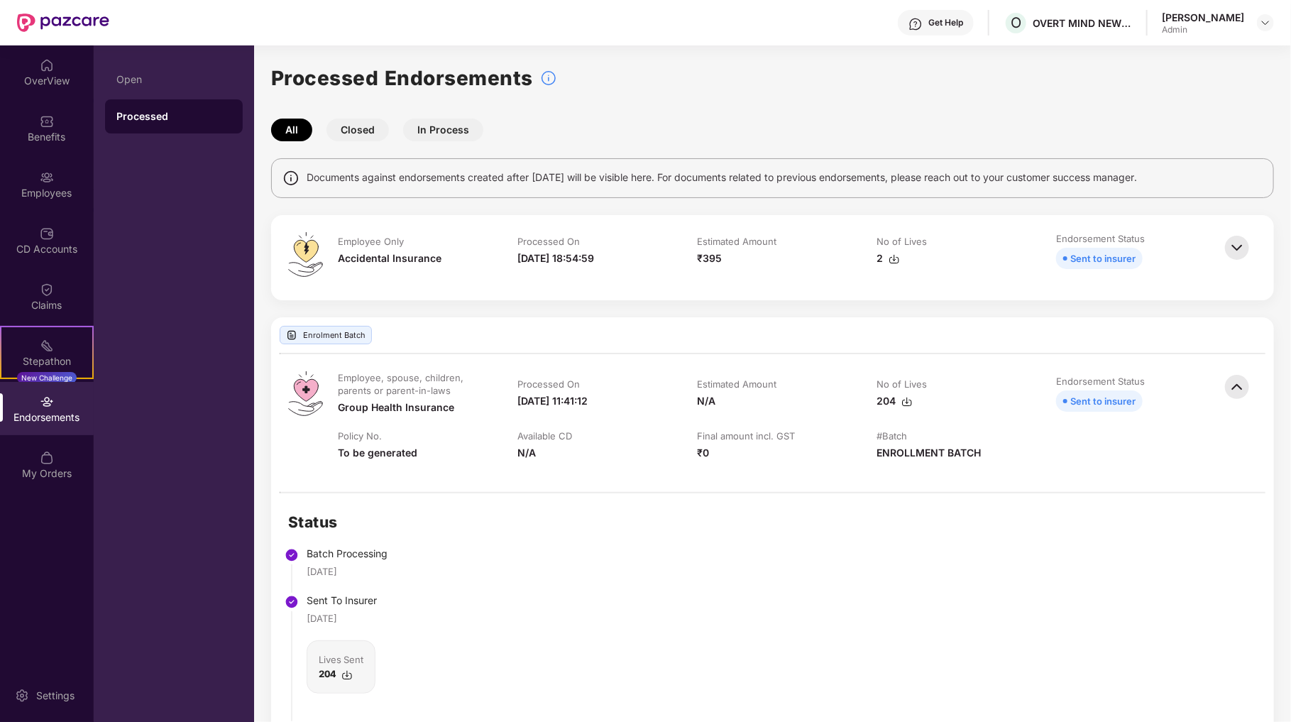
click at [1228, 380] on img at bounding box center [1236, 386] width 31 height 31
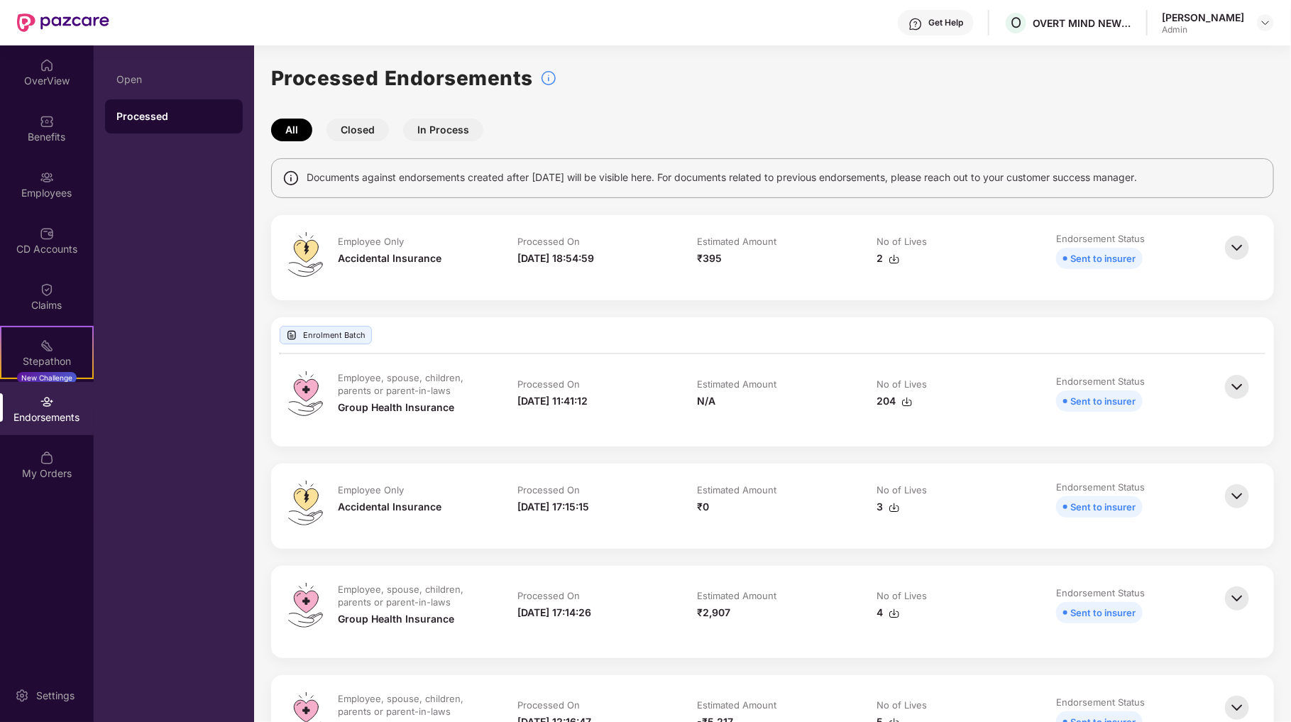
click at [1241, 596] on img at bounding box center [1236, 598] width 31 height 31
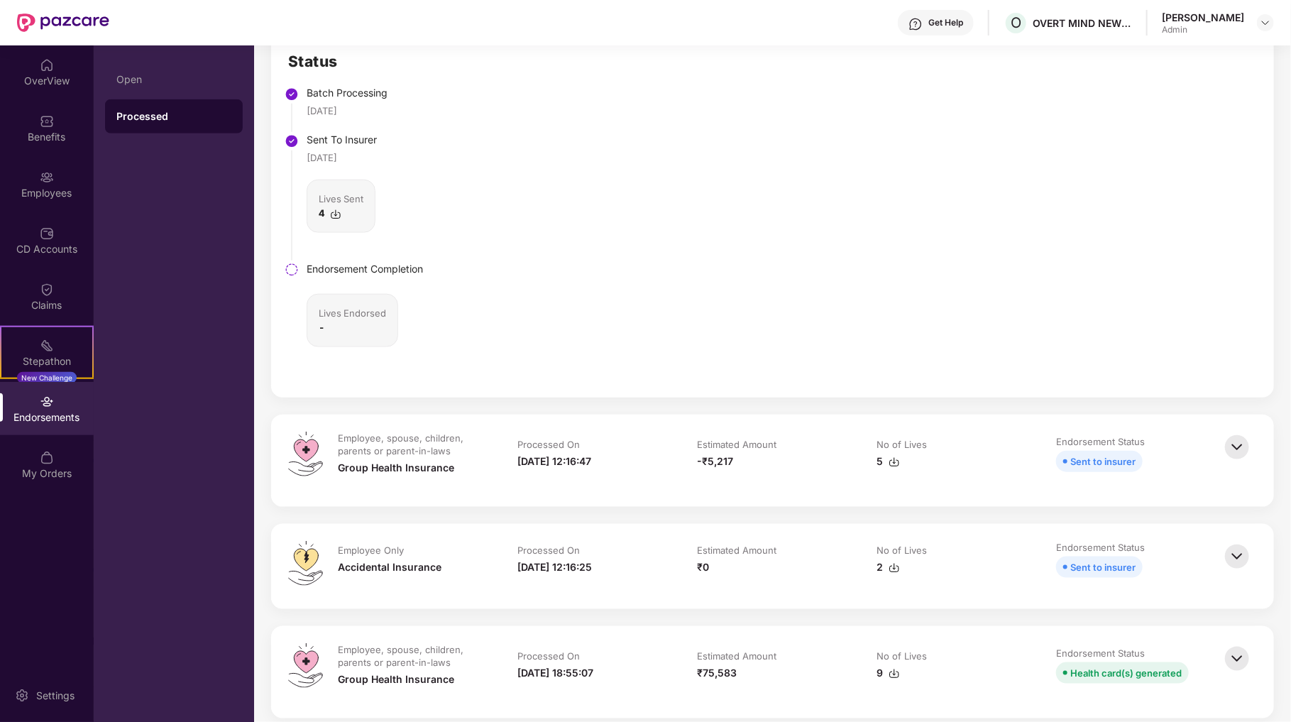
scroll to position [710, 0]
